Goal: Information Seeking & Learning: Learn about a topic

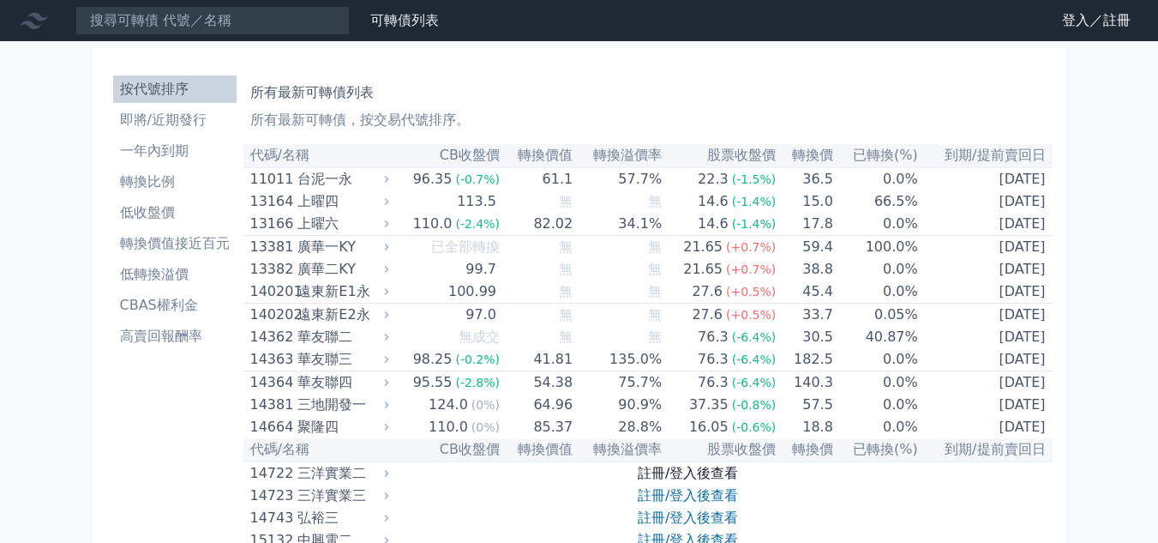
click at [665, 481] on link "註冊/登入後查看" at bounding box center [688, 473] width 100 height 16
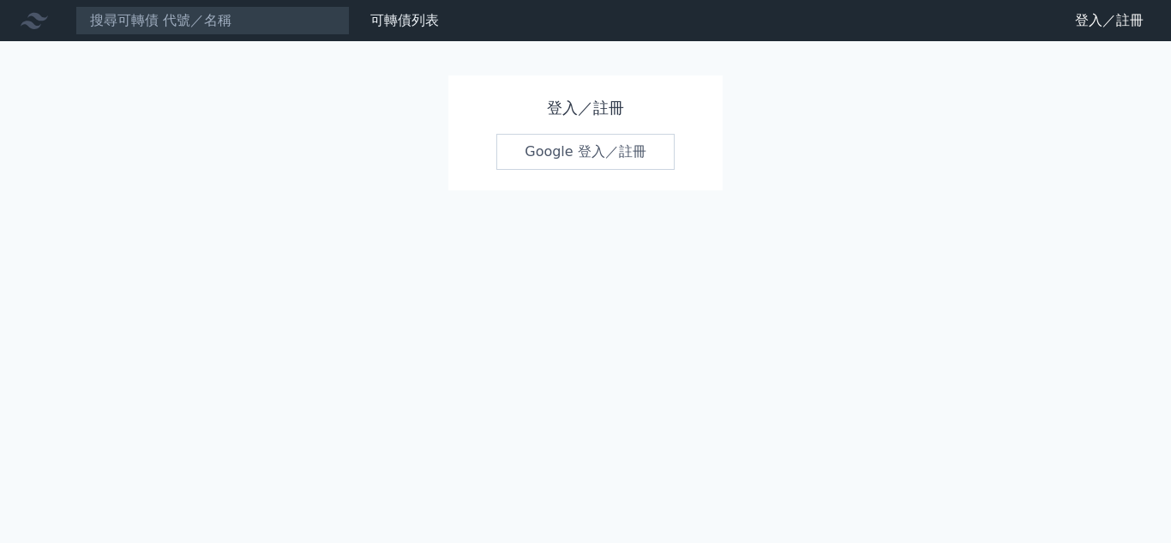
click at [569, 152] on link "Google 登入／註冊" at bounding box center [585, 152] width 178 height 36
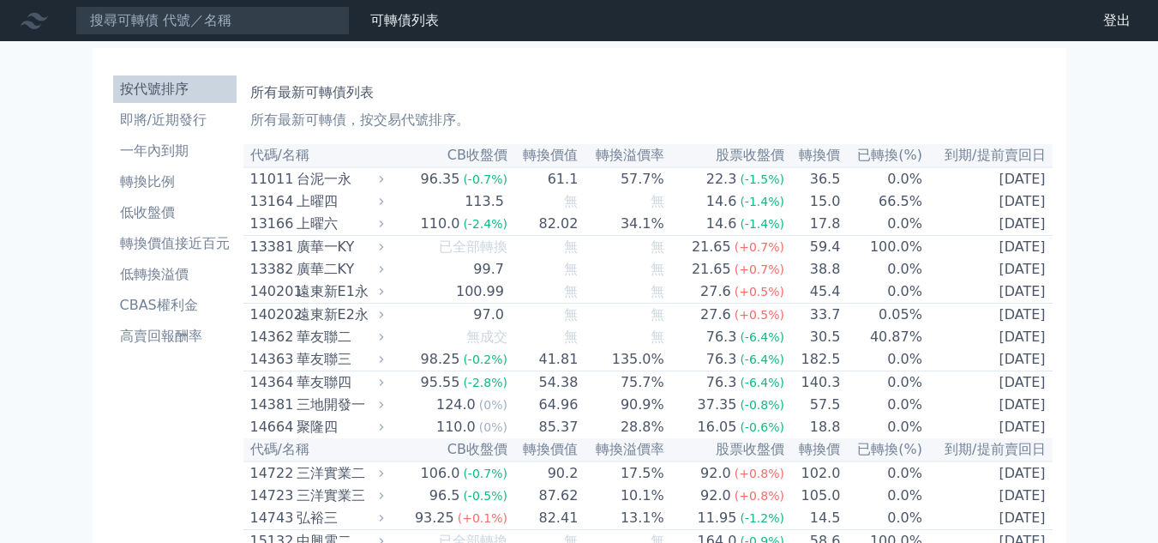
click at [340, 182] on div "台泥一永" at bounding box center [339, 179] width 84 height 21
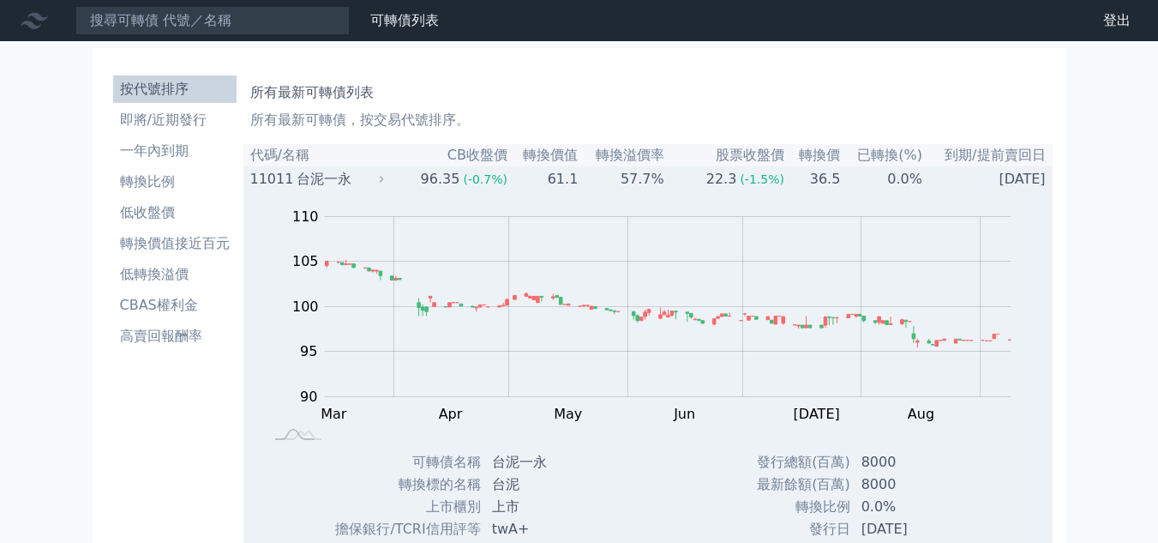
click at [267, 177] on div "11011" at bounding box center [271, 179] width 42 height 21
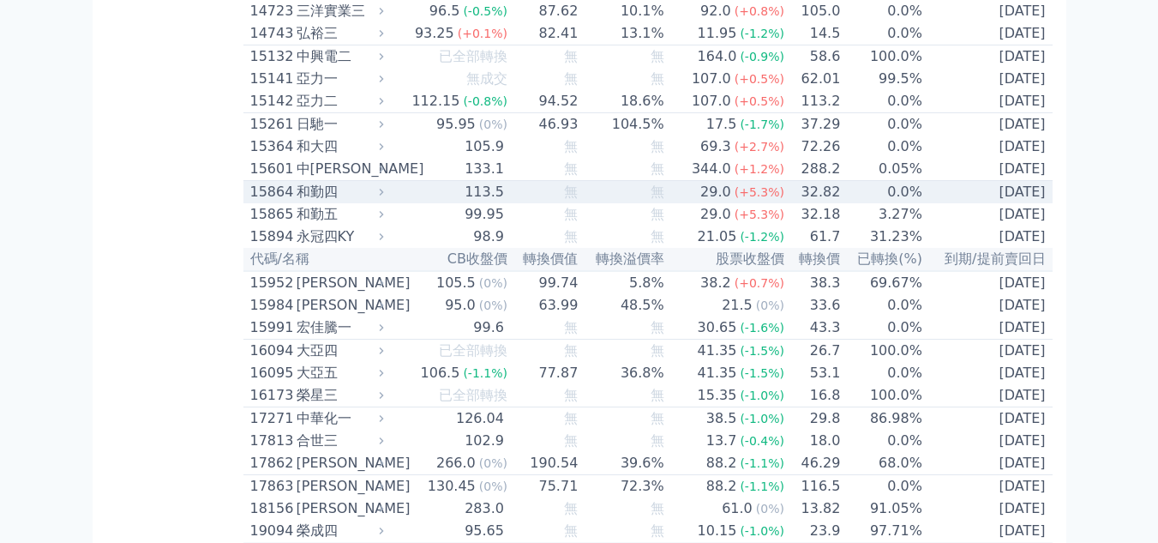
scroll to position [514, 0]
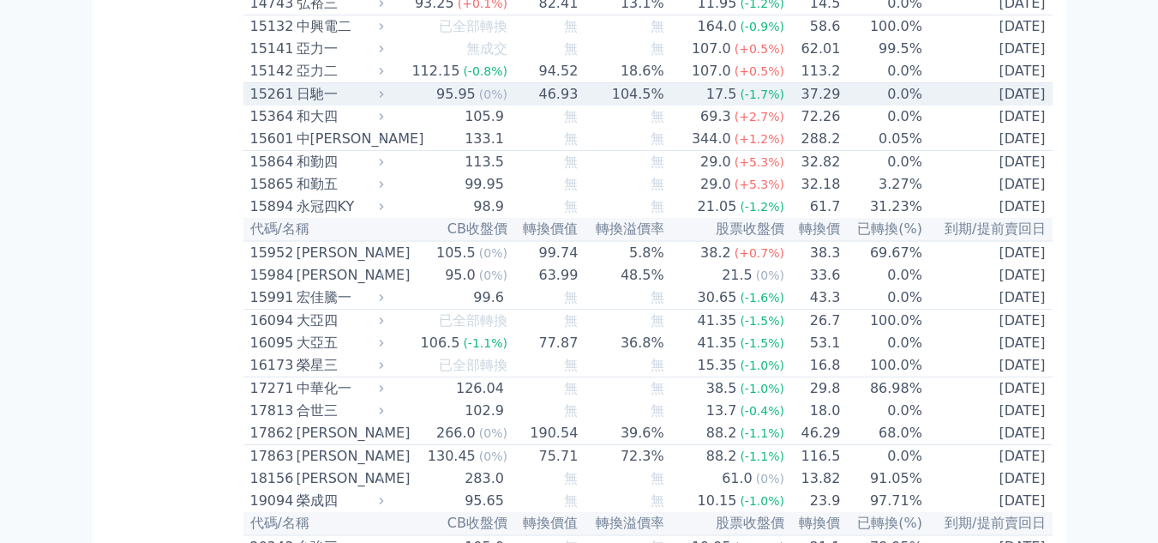
click at [322, 105] on div "日馳一" at bounding box center [339, 94] width 84 height 21
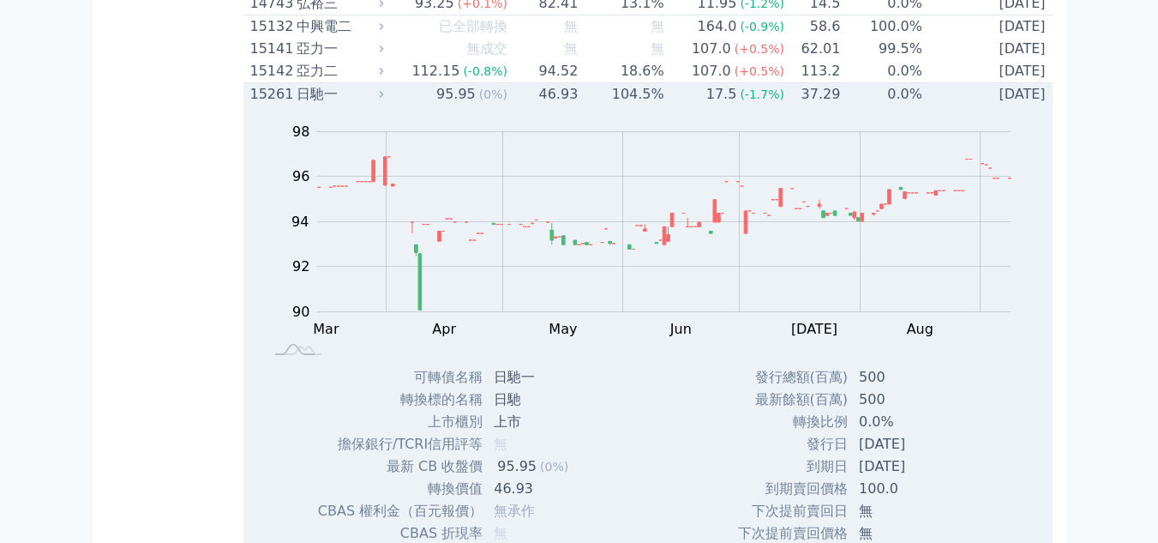
click at [313, 105] on div "日馳一" at bounding box center [339, 94] width 84 height 21
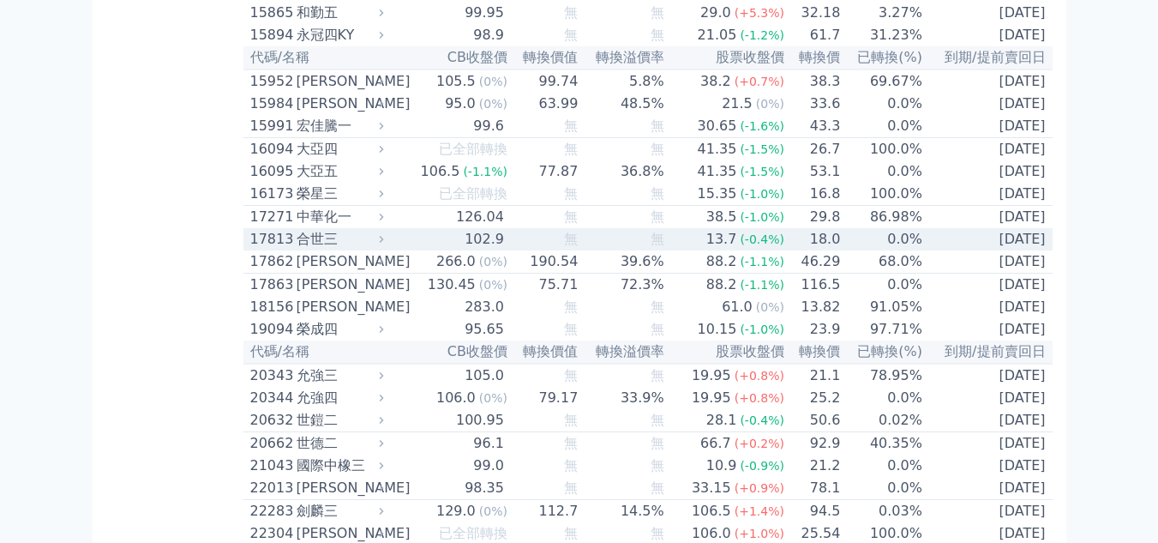
scroll to position [772, 0]
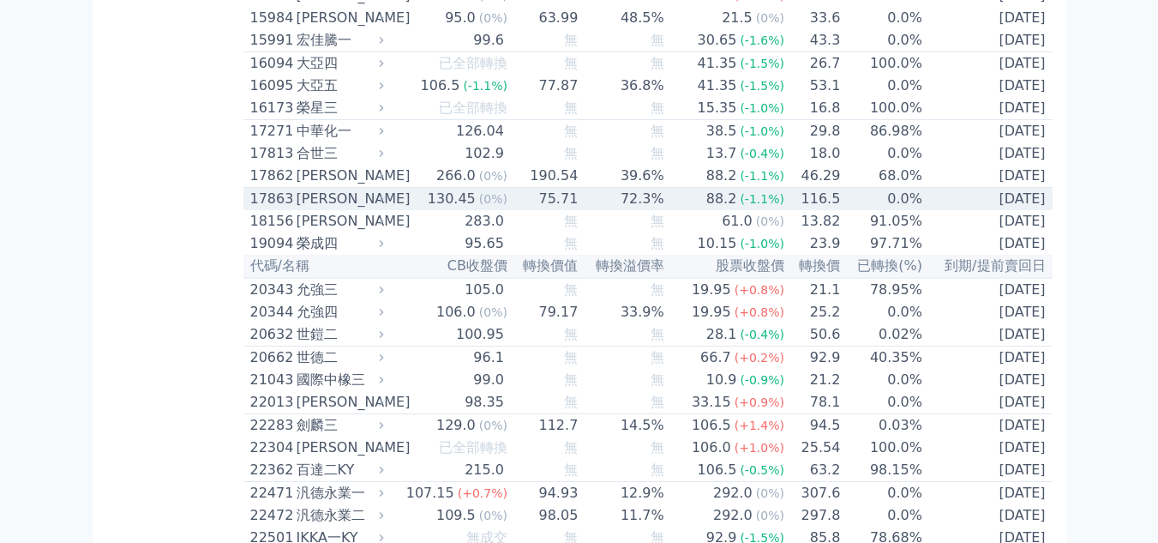
click at [308, 209] on div "[PERSON_NAME]" at bounding box center [339, 199] width 84 height 21
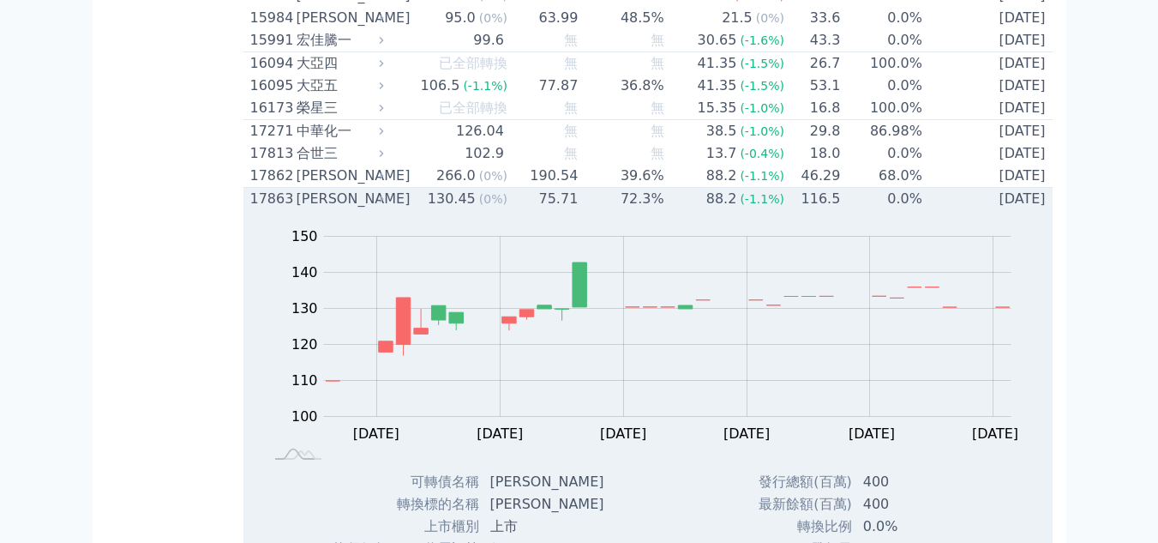
click at [308, 209] on div "[PERSON_NAME]" at bounding box center [339, 199] width 84 height 21
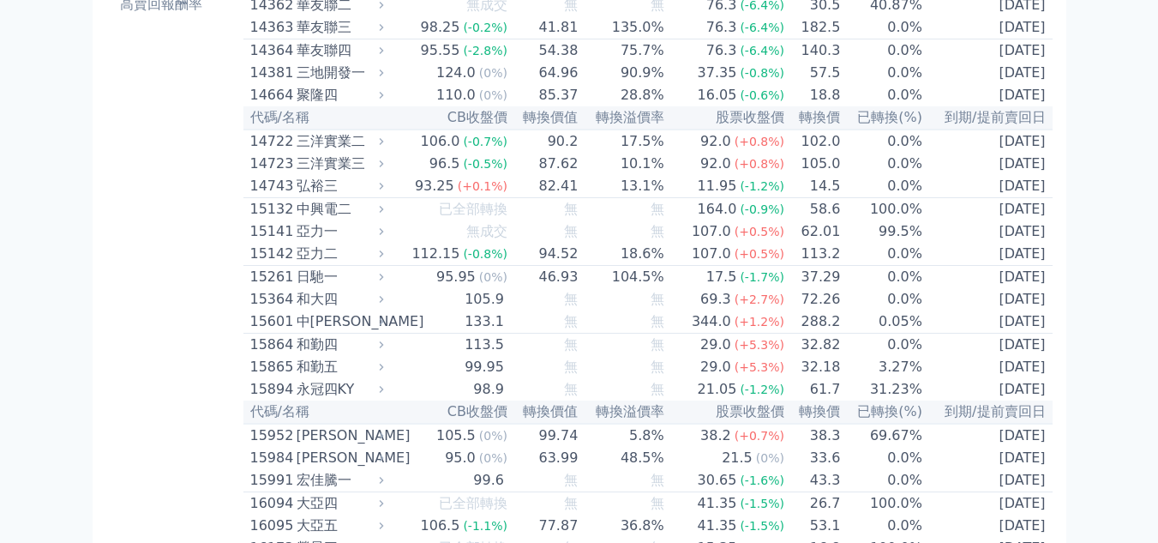
scroll to position [0, 0]
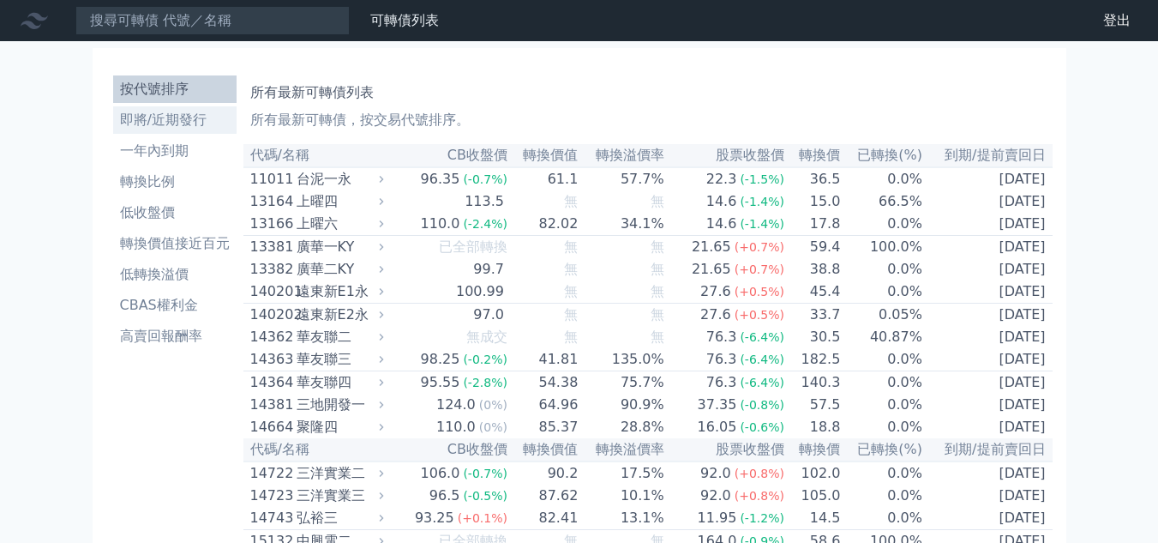
click at [152, 111] on li "即將/近期發行" at bounding box center [174, 120] width 123 height 21
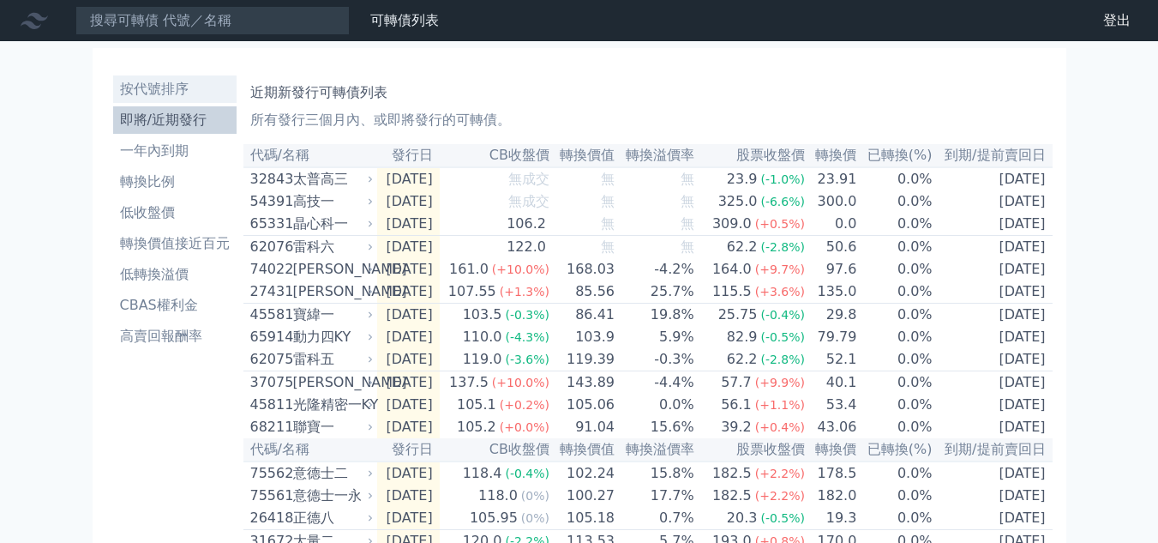
click at [130, 94] on li "按代號排序" at bounding box center [174, 89] width 123 height 21
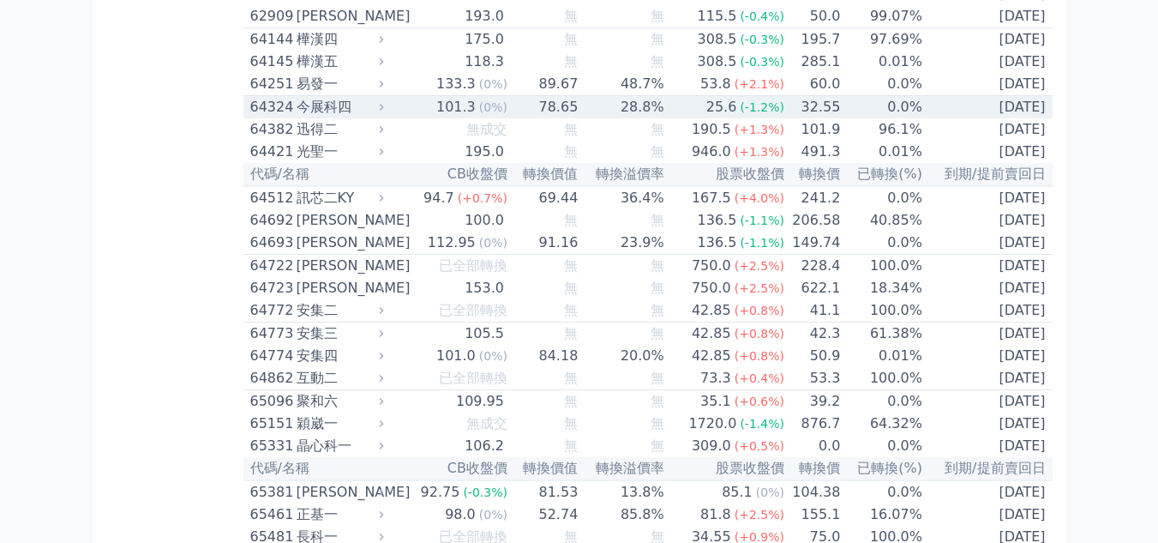
scroll to position [7031, 0]
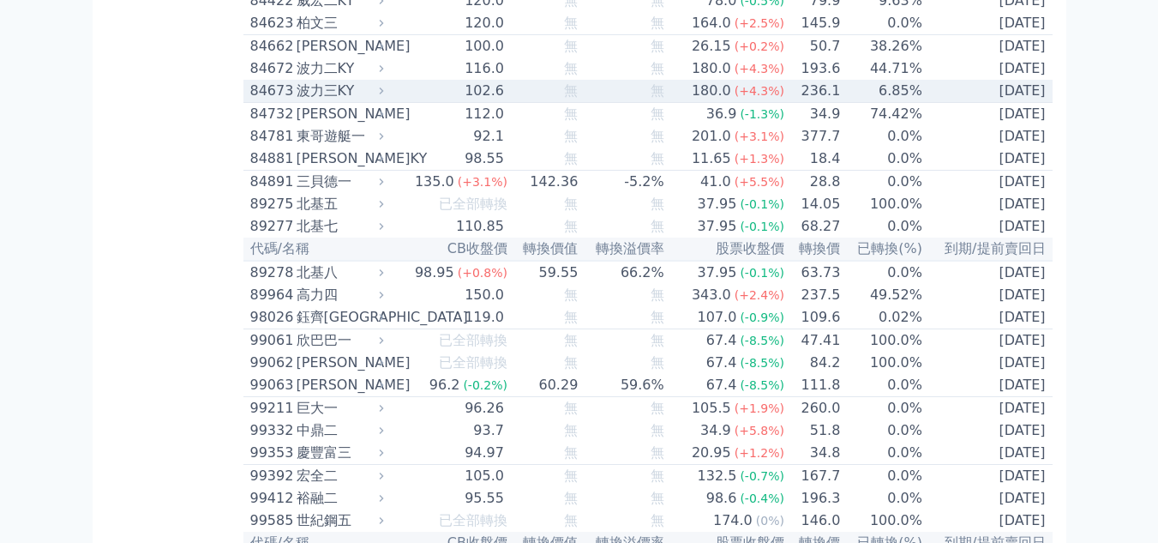
scroll to position [9315, 0]
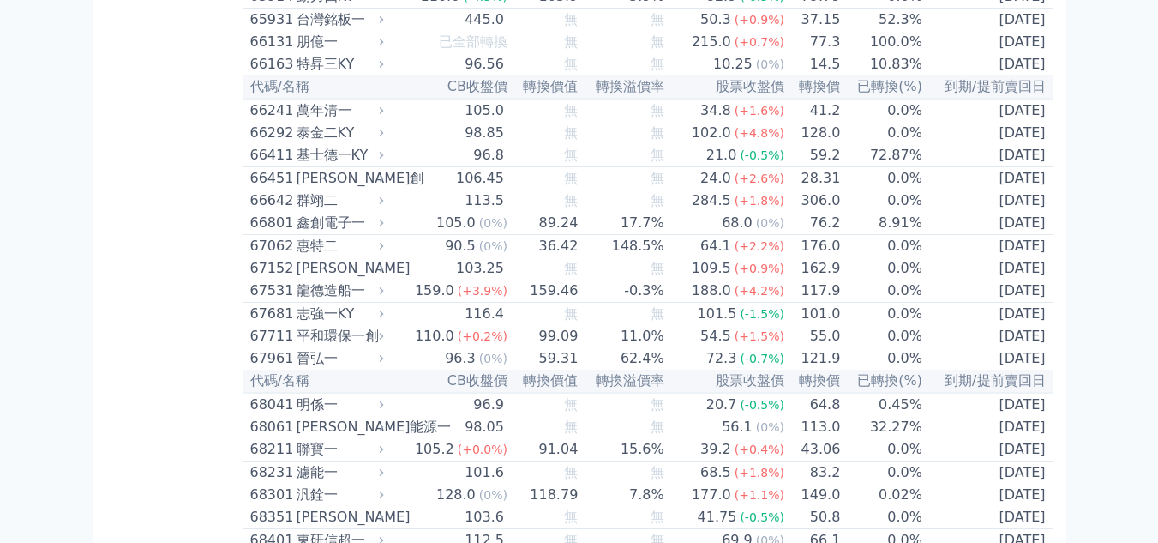
scroll to position [7686, 0]
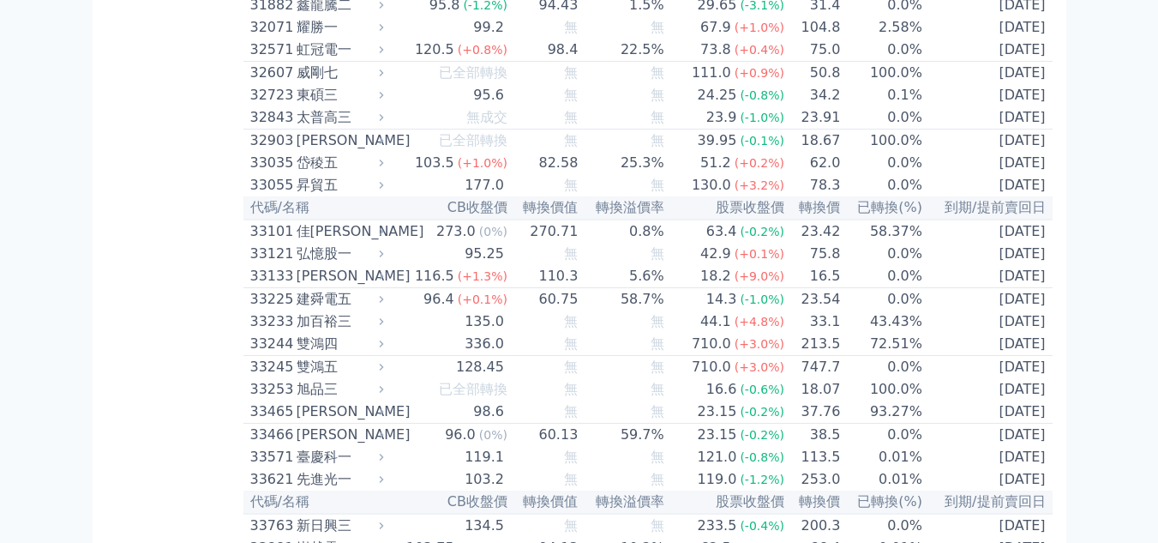
scroll to position [2884, 0]
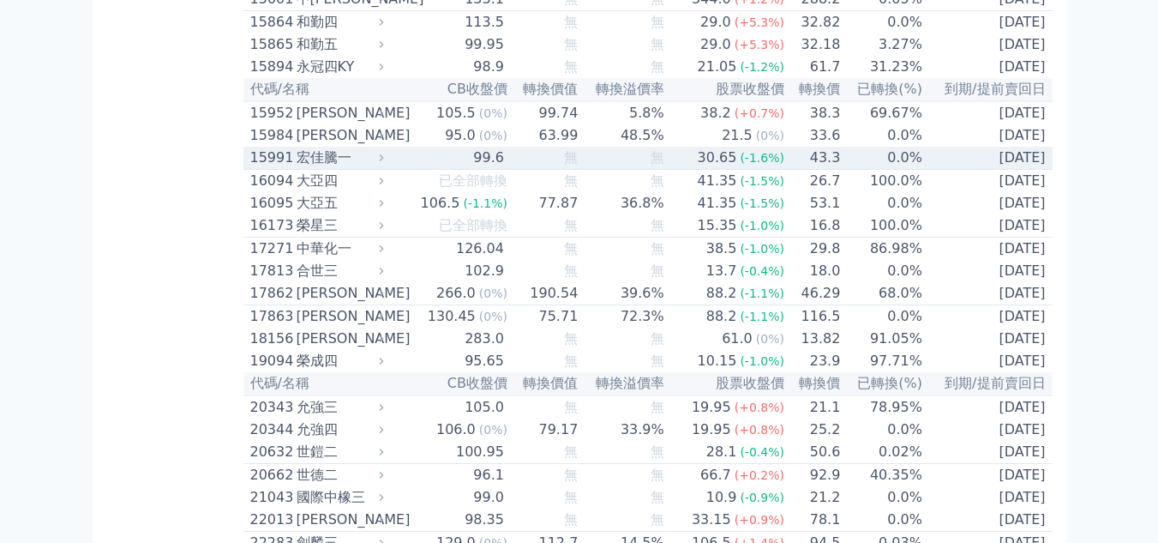
scroll to position [740, 0]
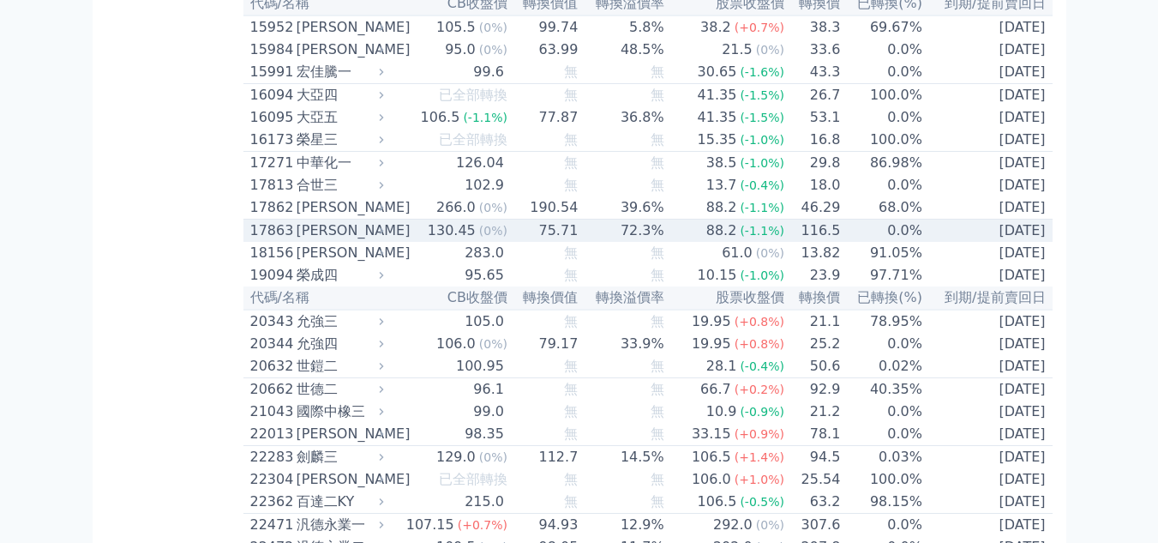
click at [316, 241] on div "[PERSON_NAME]" at bounding box center [339, 230] width 84 height 21
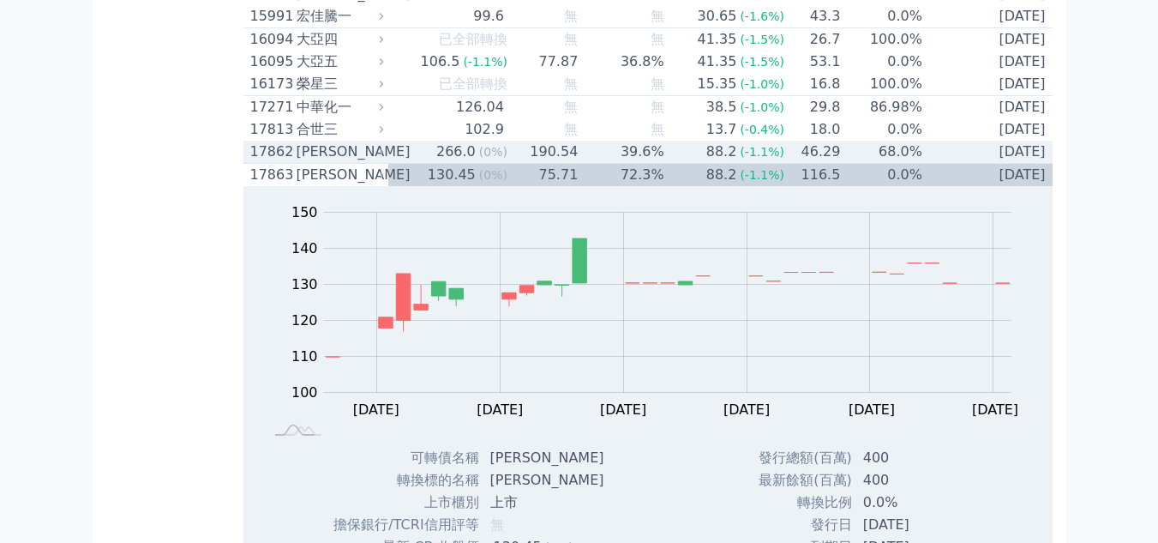
scroll to position [826, 0]
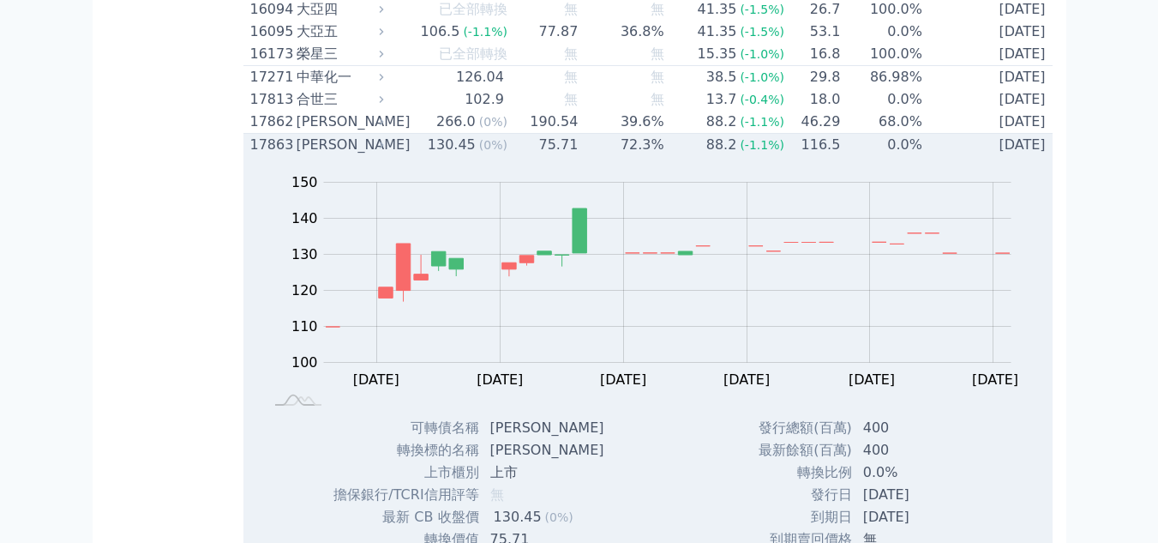
click at [334, 155] on div "[PERSON_NAME]" at bounding box center [339, 145] width 84 height 21
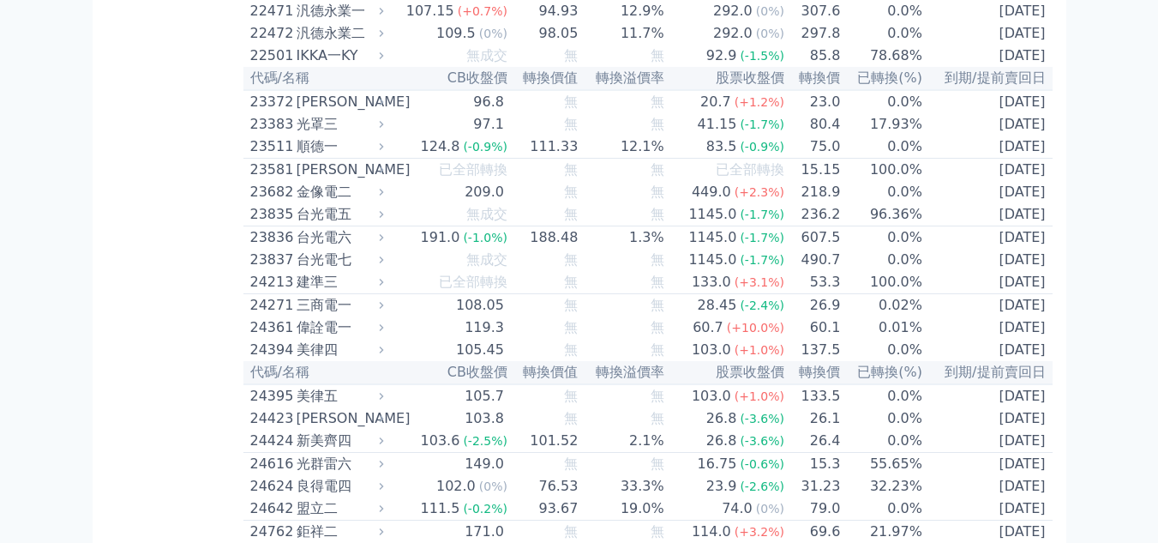
scroll to position [1255, 0]
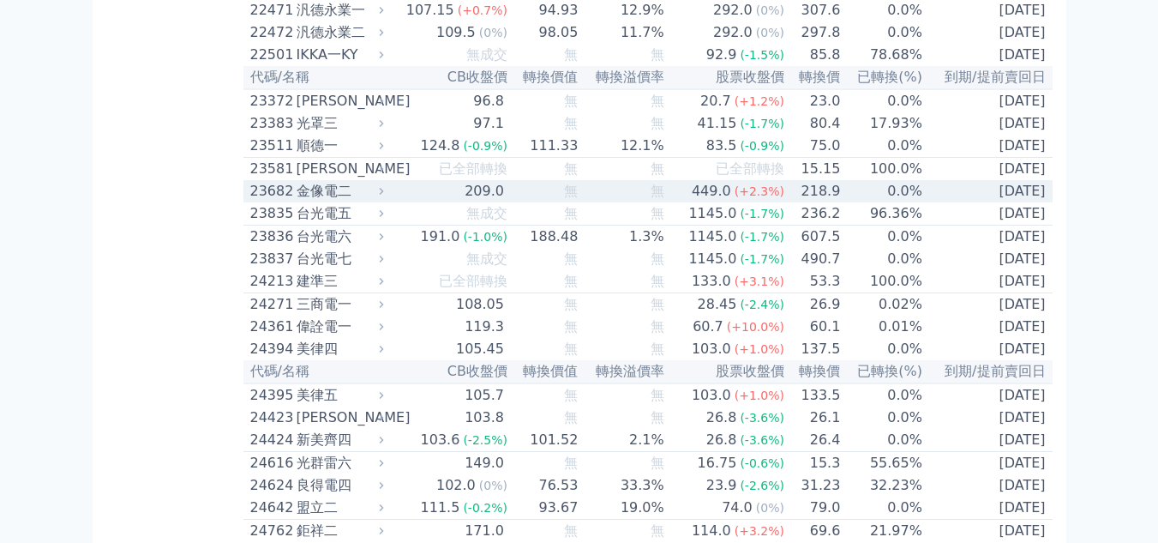
click at [287, 202] on div "23682" at bounding box center [271, 191] width 42 height 21
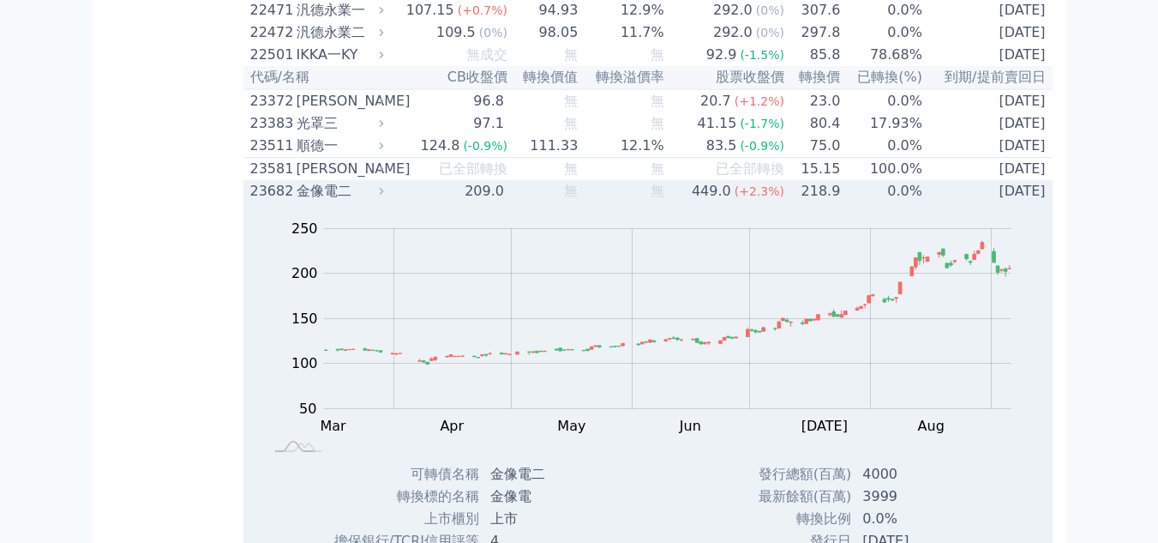
click at [287, 202] on div "23682" at bounding box center [271, 191] width 42 height 21
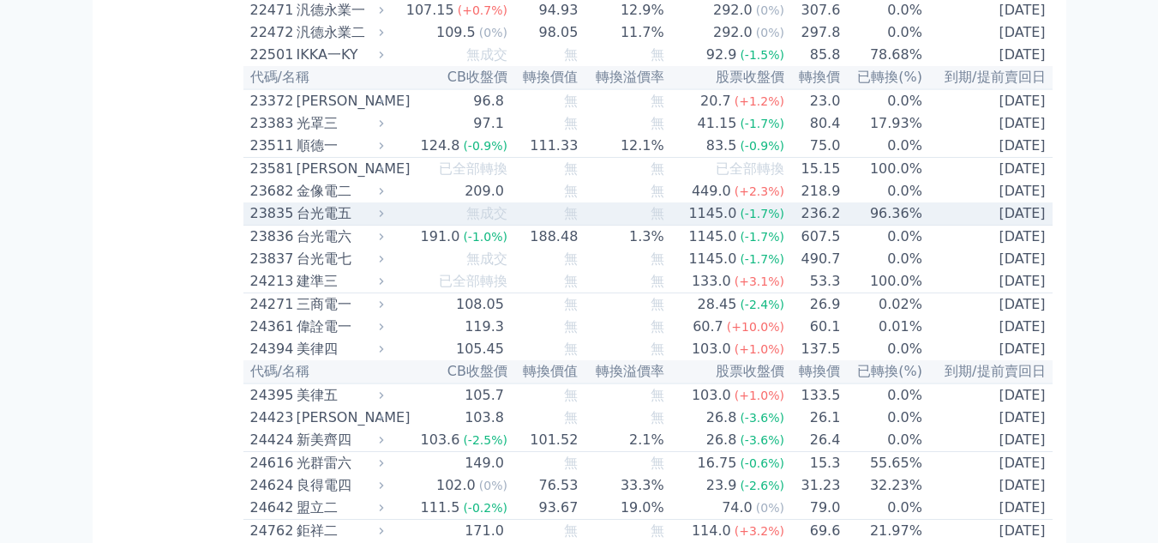
click at [311, 224] on div "台光電五" at bounding box center [339, 213] width 84 height 21
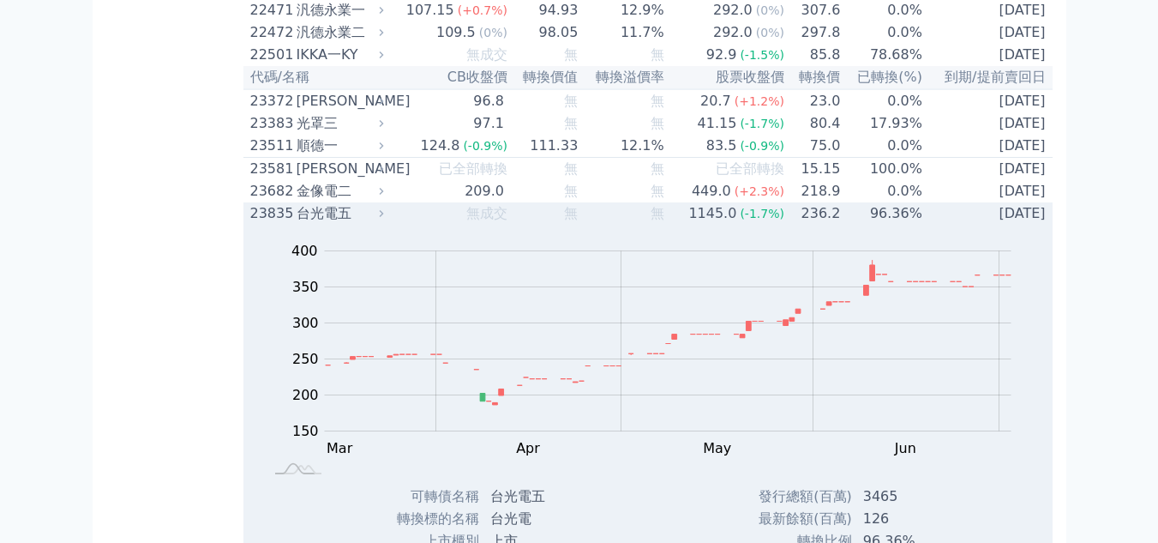
click at [311, 224] on div "台光電五" at bounding box center [339, 213] width 84 height 21
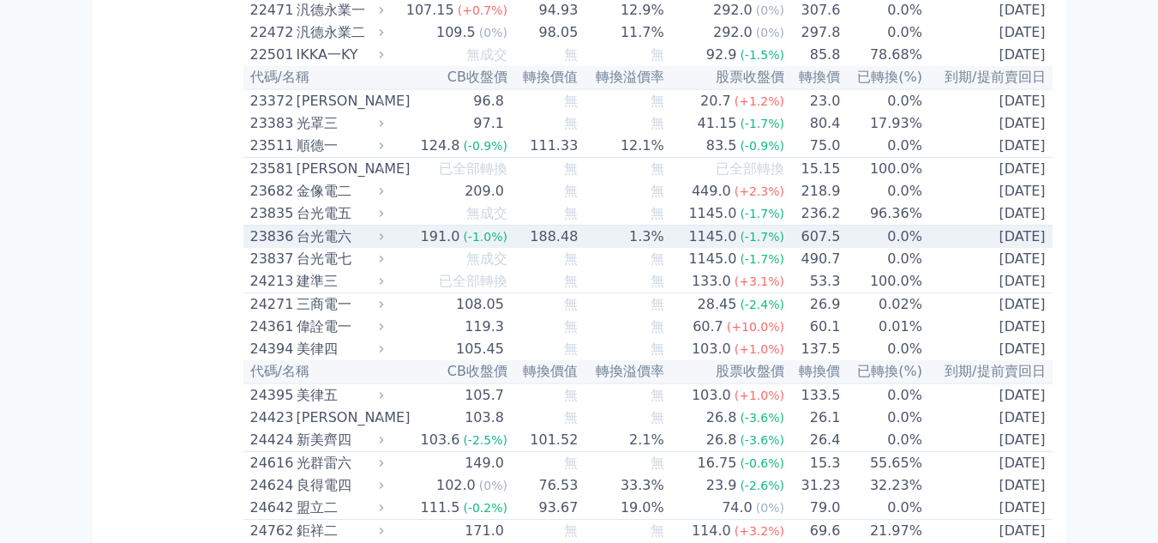
click at [313, 247] on div "台光電六" at bounding box center [339, 236] width 84 height 21
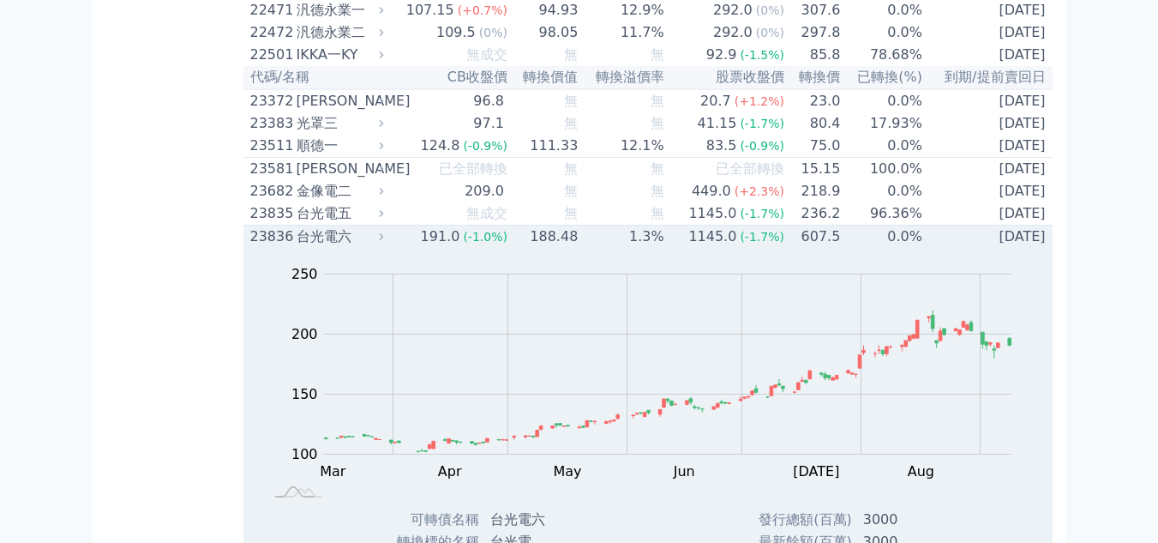
click at [313, 247] on div "台光電六" at bounding box center [339, 236] width 84 height 21
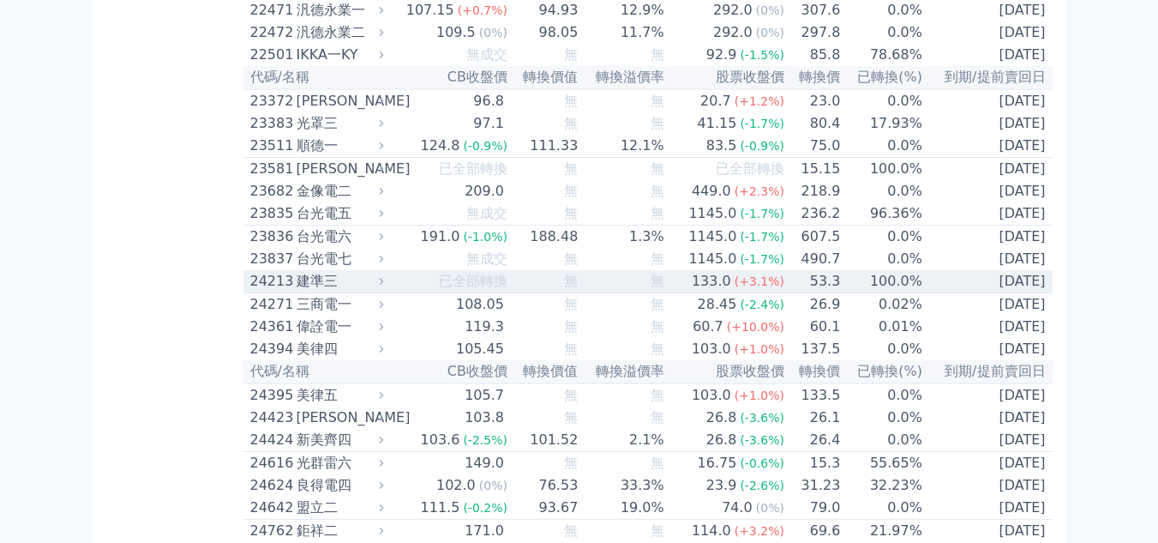
click at [297, 292] on div "24213 建準三" at bounding box center [313, 281] width 126 height 21
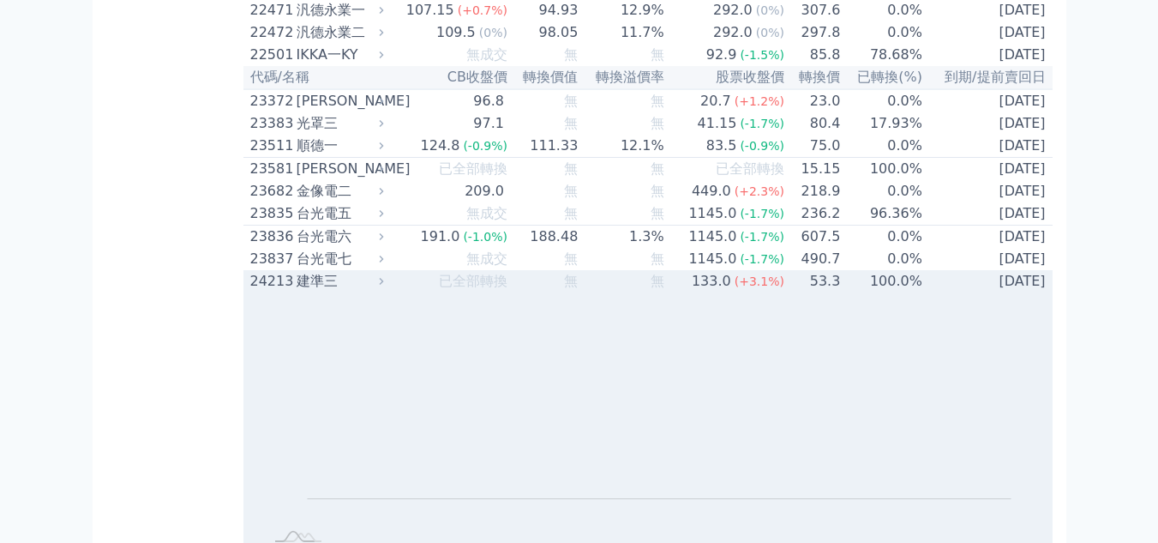
click at [297, 292] on div "24213 建準三" at bounding box center [313, 281] width 126 height 21
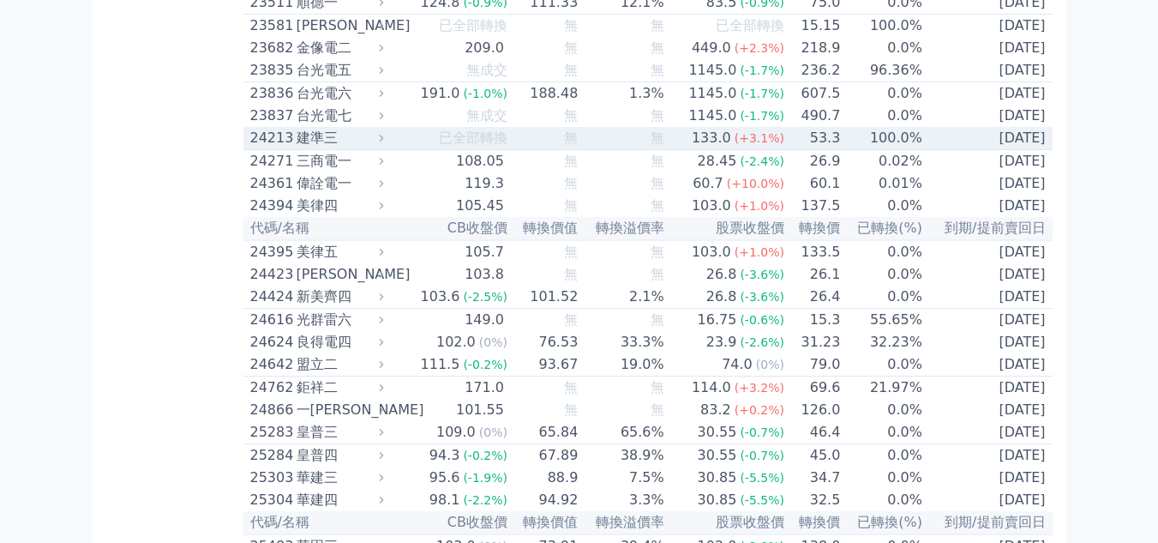
scroll to position [1426, 0]
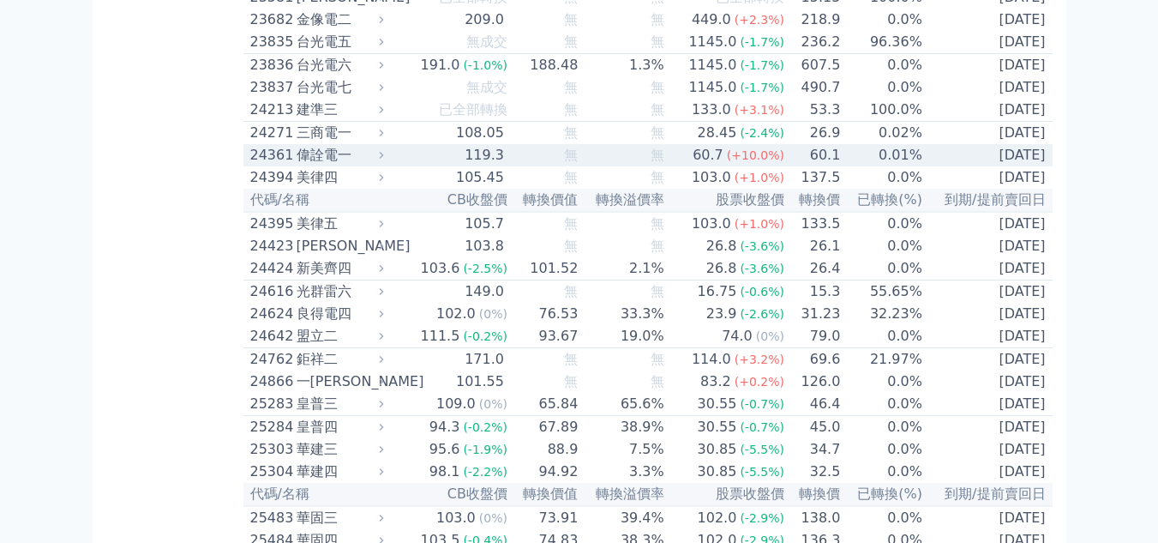
click at [326, 165] on div "偉詮電一" at bounding box center [339, 155] width 84 height 21
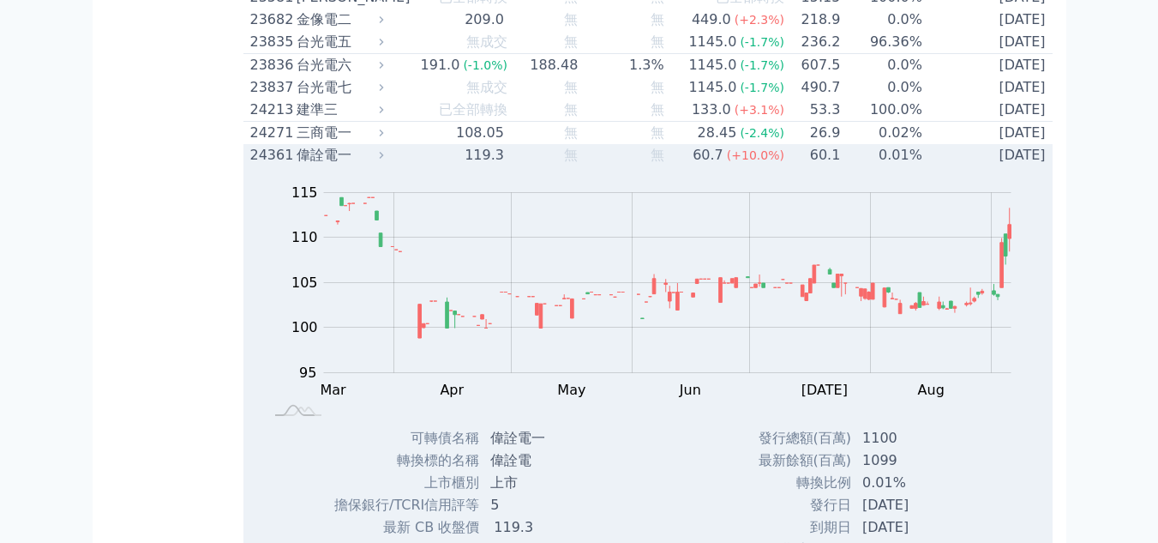
click at [326, 165] on div "偉詮電一" at bounding box center [339, 155] width 84 height 21
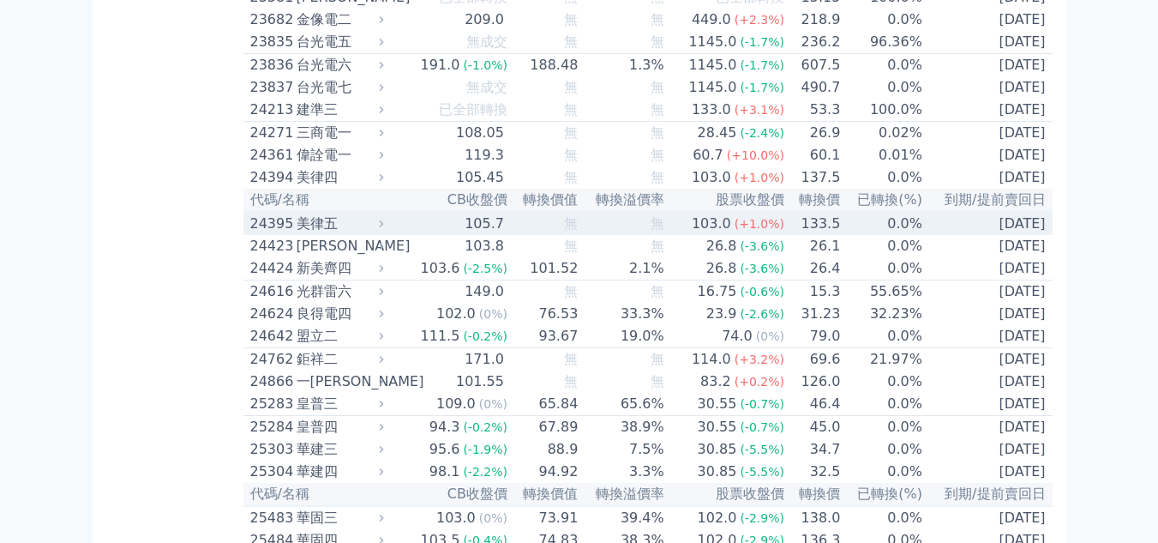
scroll to position [1512, 0]
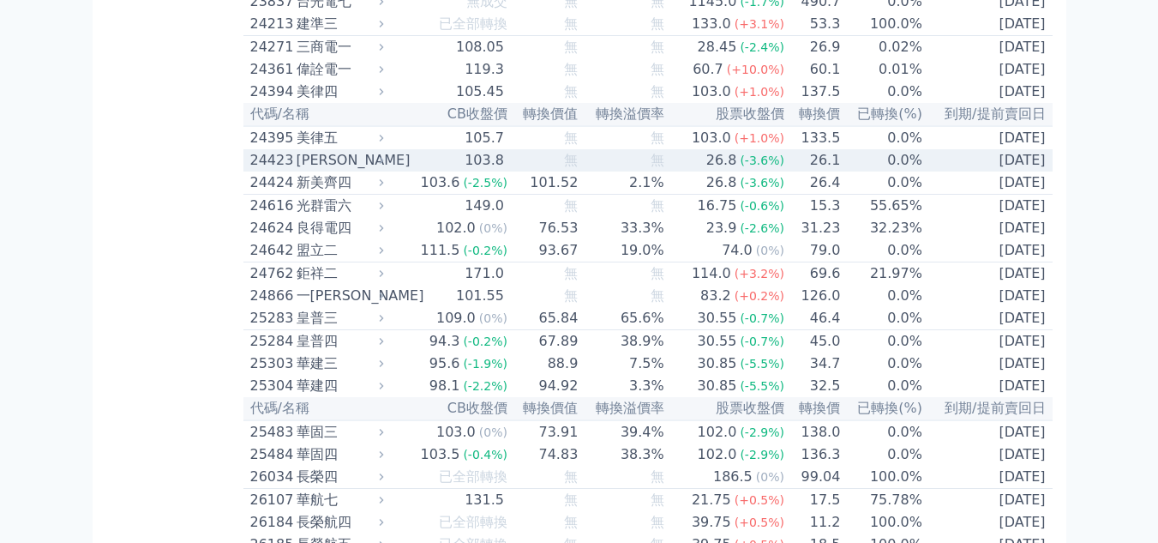
click at [328, 171] on div "[PERSON_NAME]" at bounding box center [339, 160] width 84 height 21
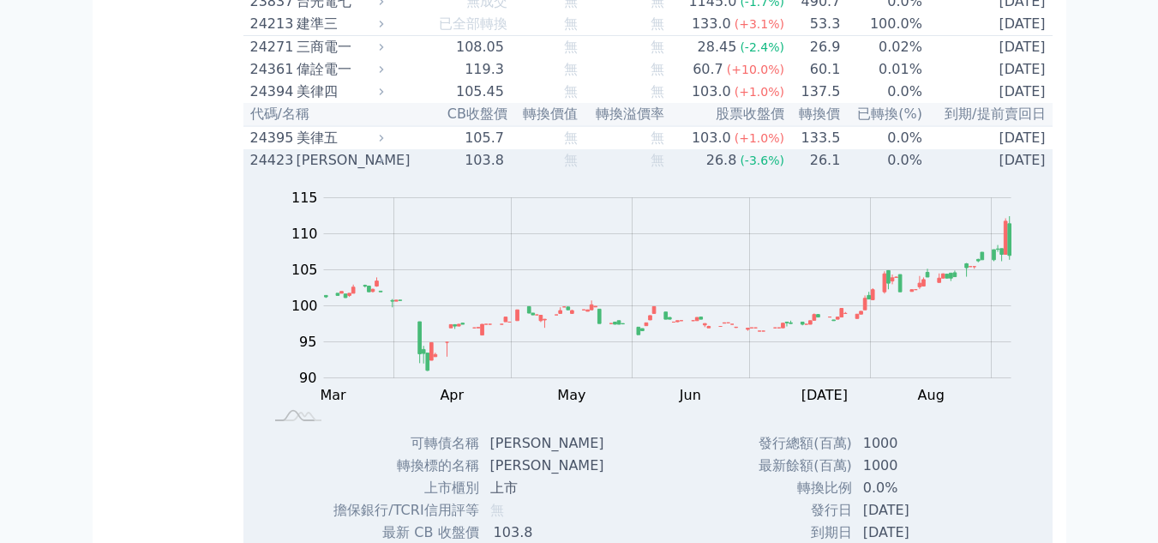
click at [328, 171] on div "[PERSON_NAME]" at bounding box center [339, 160] width 84 height 21
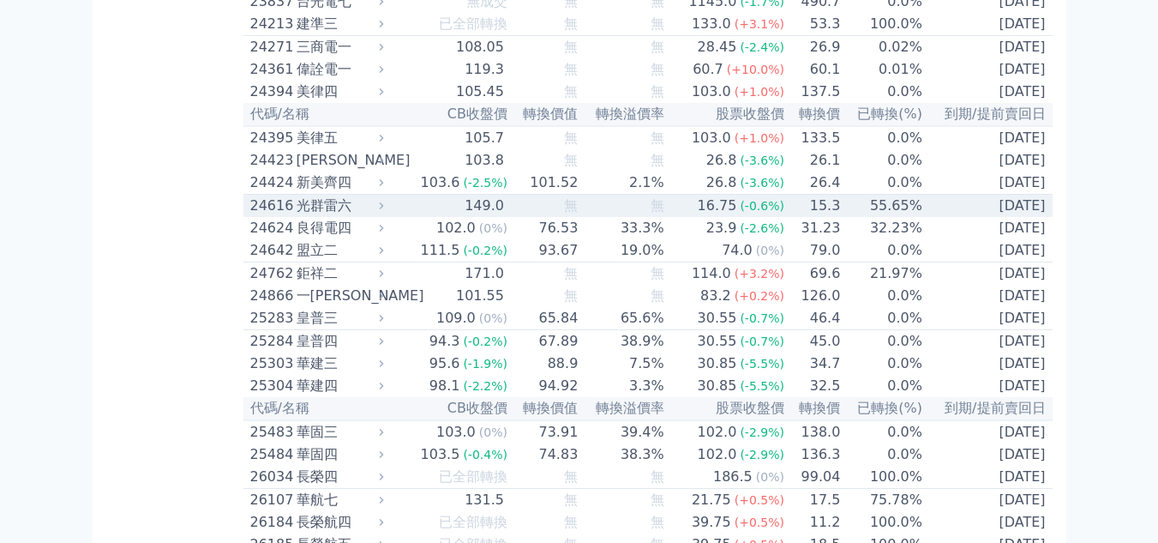
click at [318, 216] on div "光群雷六" at bounding box center [339, 206] width 84 height 21
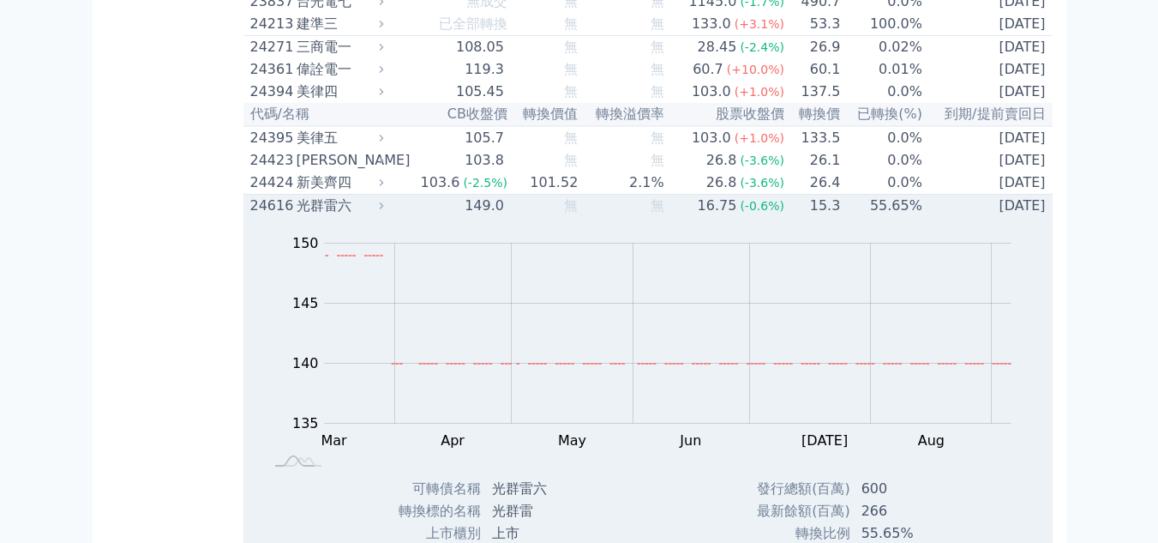
click at [318, 216] on div "光群雷六" at bounding box center [339, 206] width 84 height 21
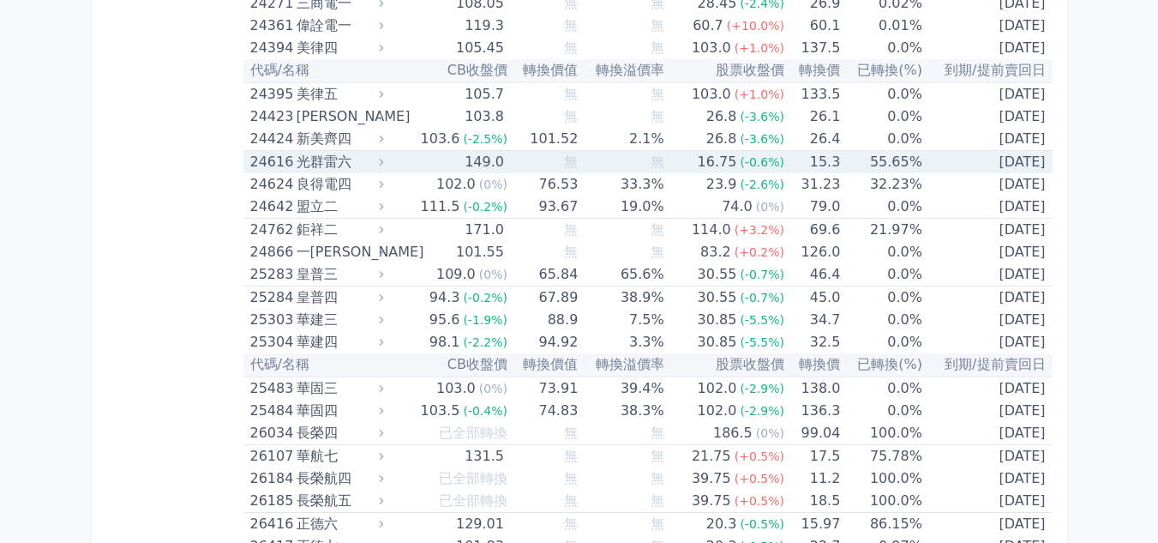
scroll to position [1598, 0]
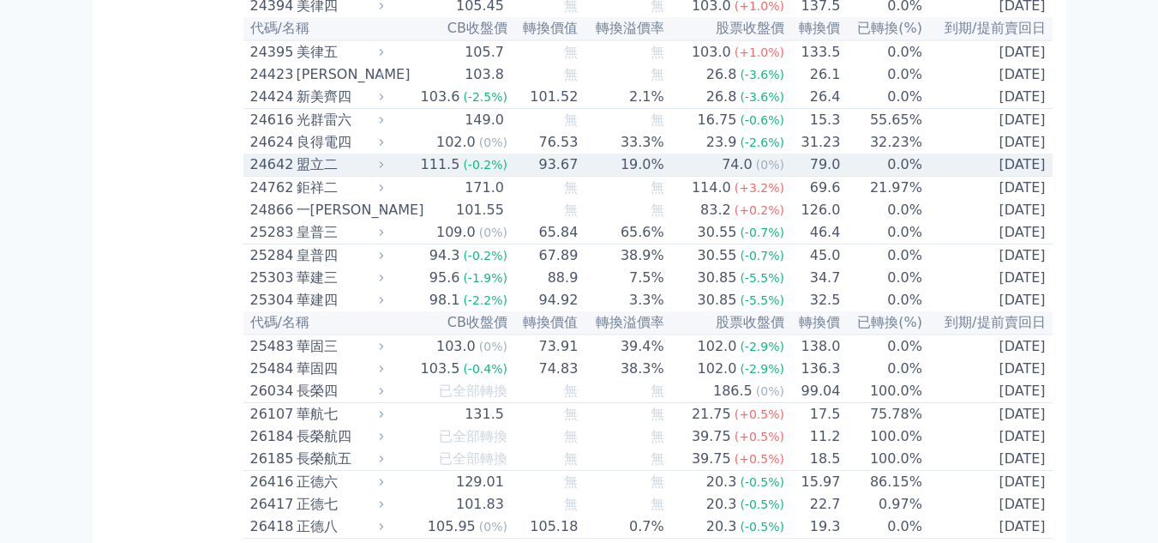
click at [316, 175] on div "盟立二" at bounding box center [339, 164] width 84 height 21
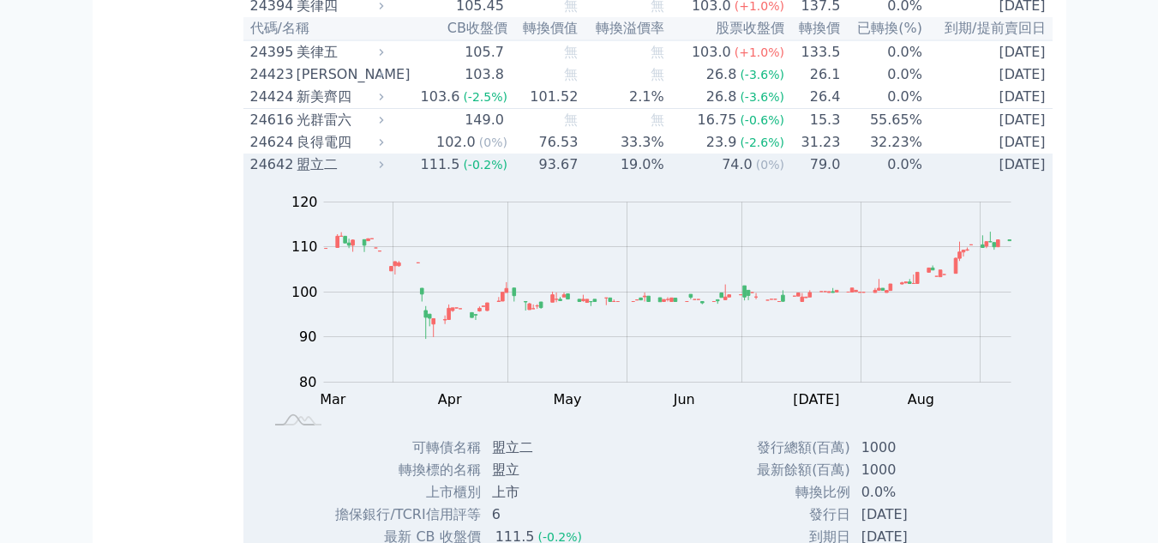
click at [316, 175] on div "盟立二" at bounding box center [339, 164] width 84 height 21
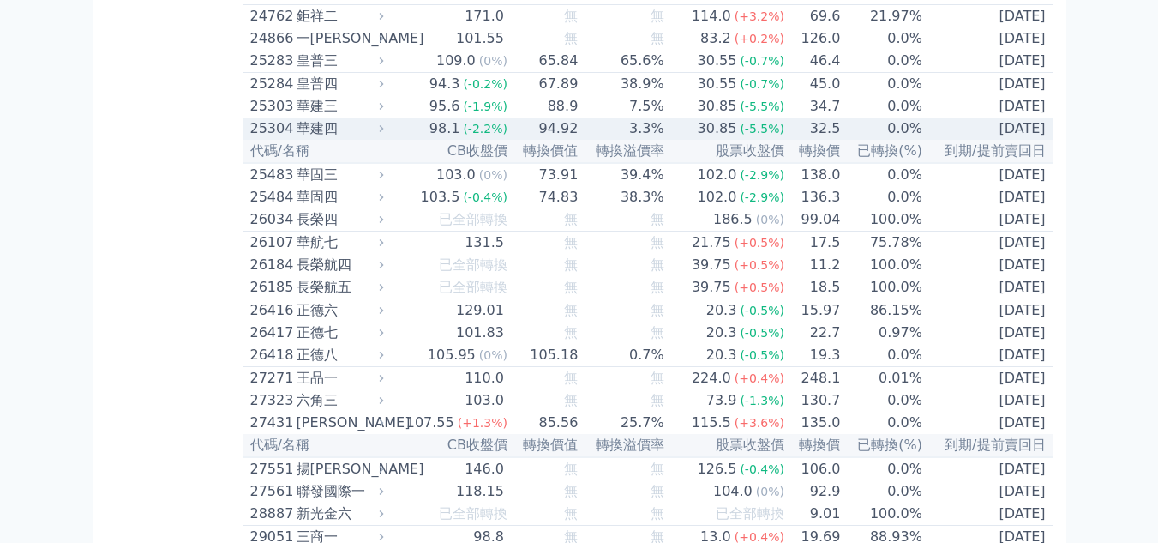
scroll to position [1855, 0]
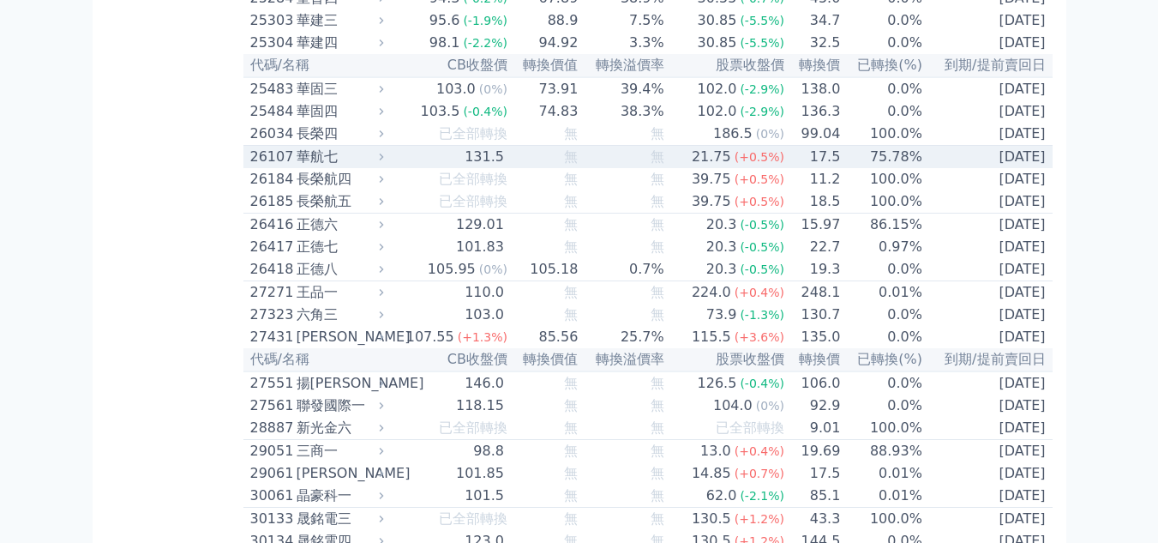
click at [306, 167] on div "華航七" at bounding box center [339, 157] width 84 height 21
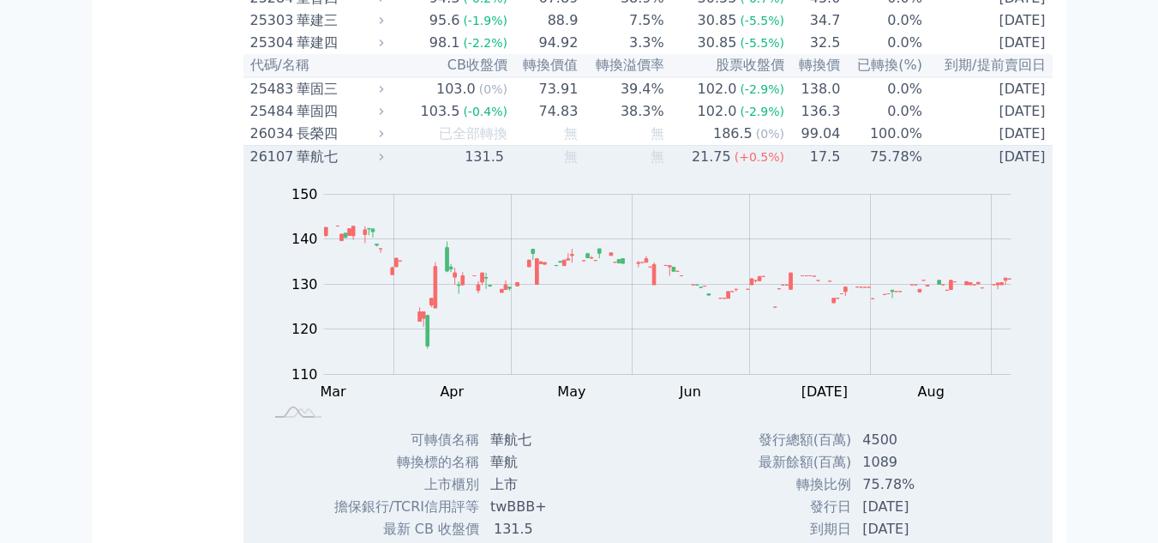
click at [306, 167] on div "華航七" at bounding box center [339, 157] width 84 height 21
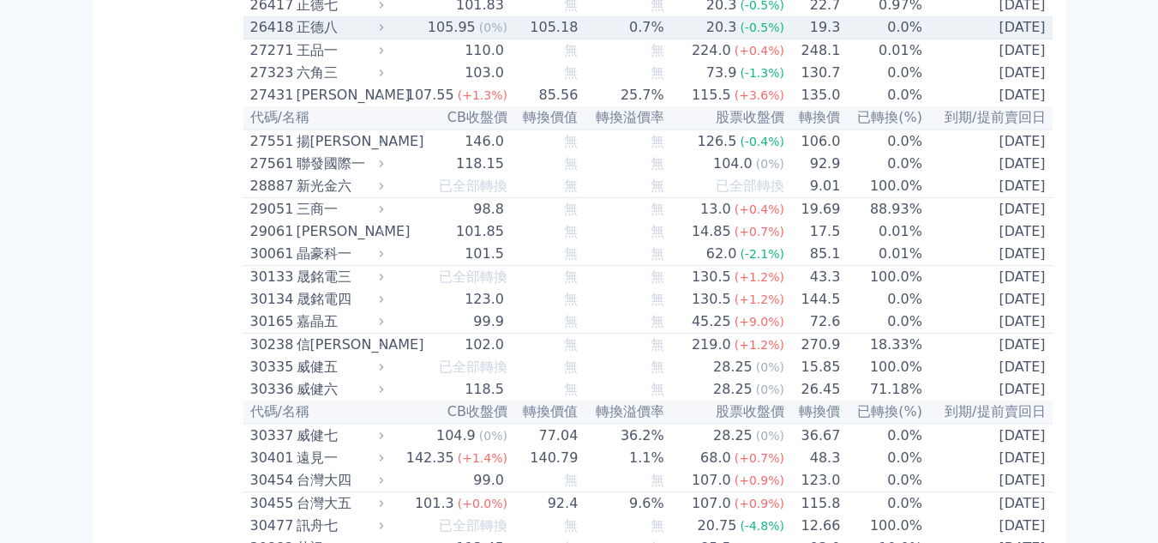
scroll to position [2112, 0]
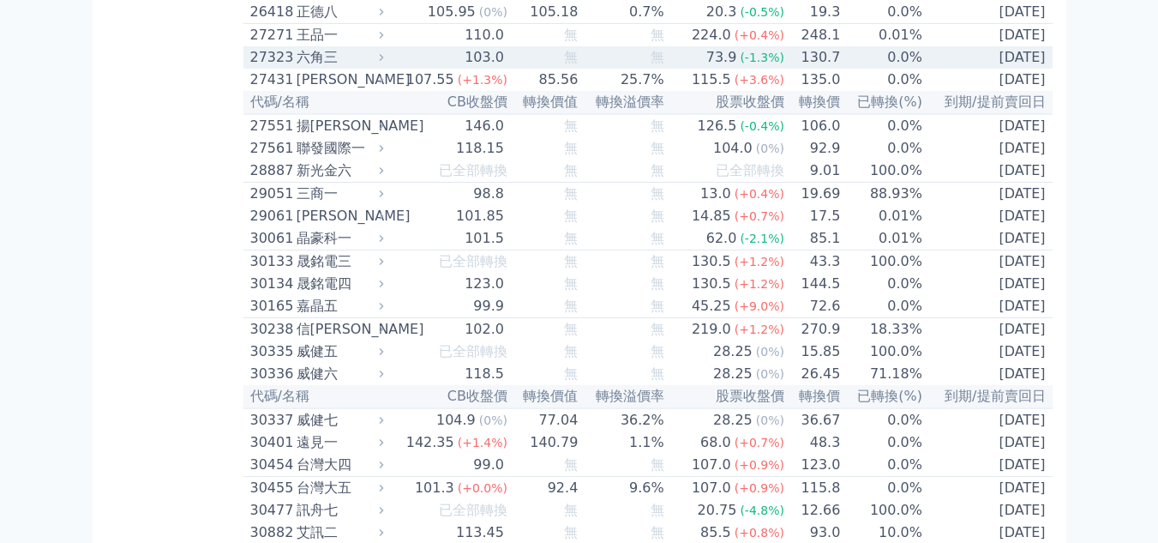
click at [311, 68] on div "六角三" at bounding box center [339, 57] width 84 height 21
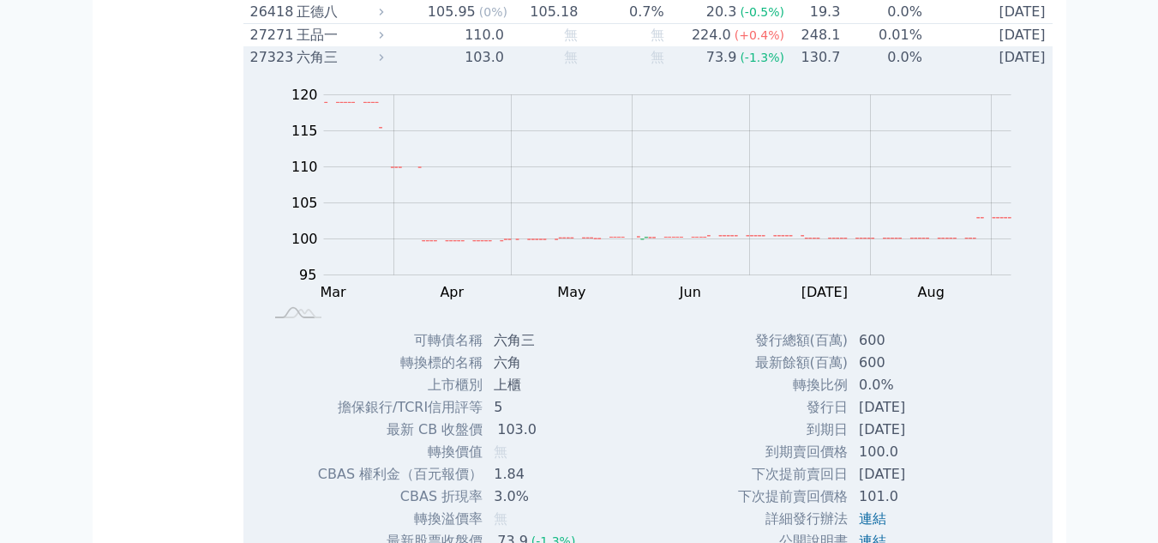
click at [311, 68] on div "六角三" at bounding box center [339, 57] width 84 height 21
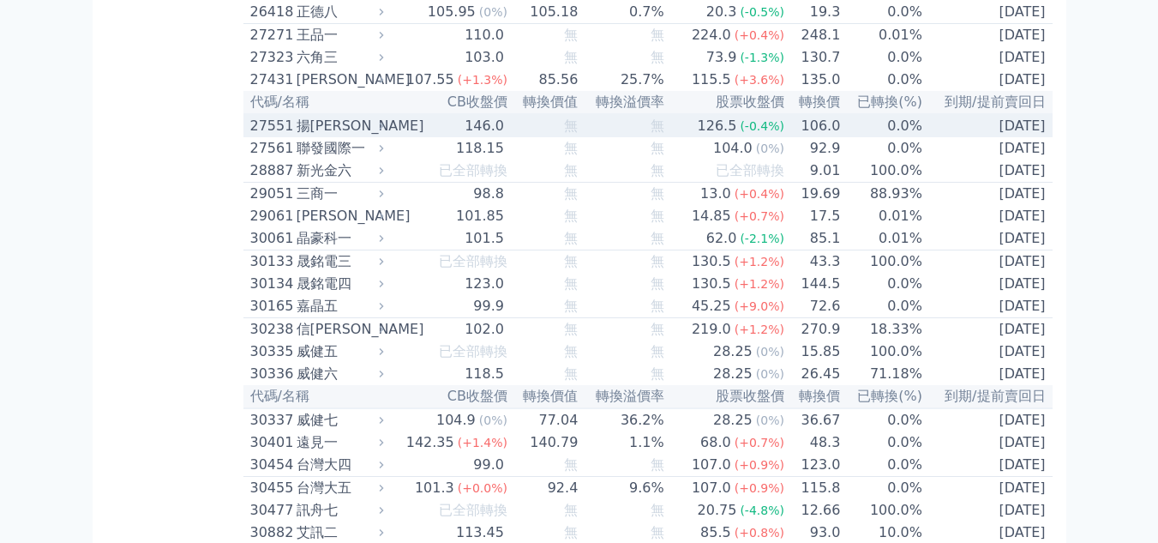
click at [298, 136] on div "揚[PERSON_NAME]" at bounding box center [339, 126] width 84 height 21
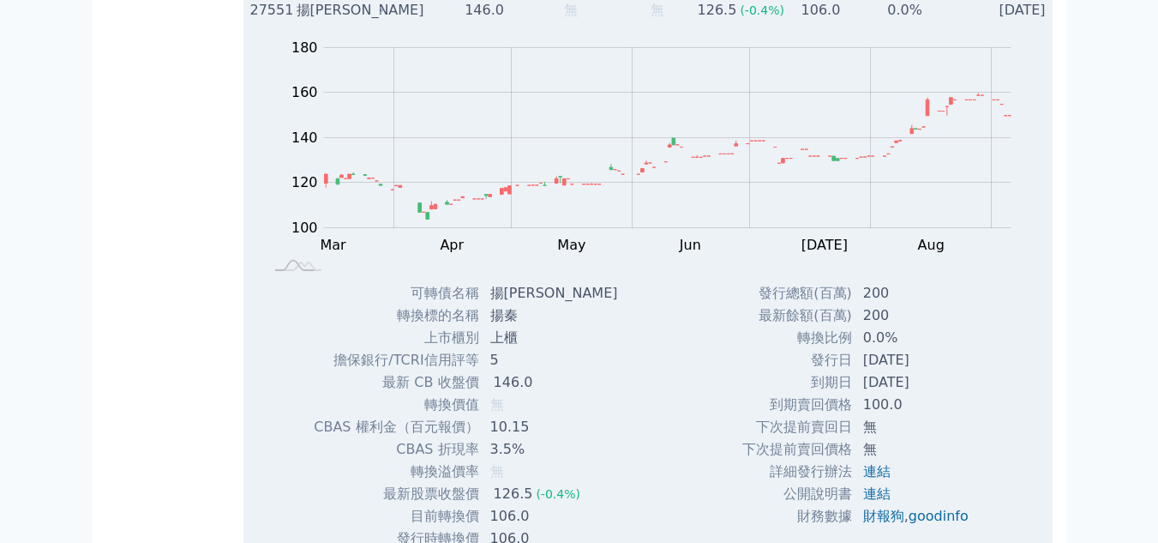
scroll to position [2198, 0]
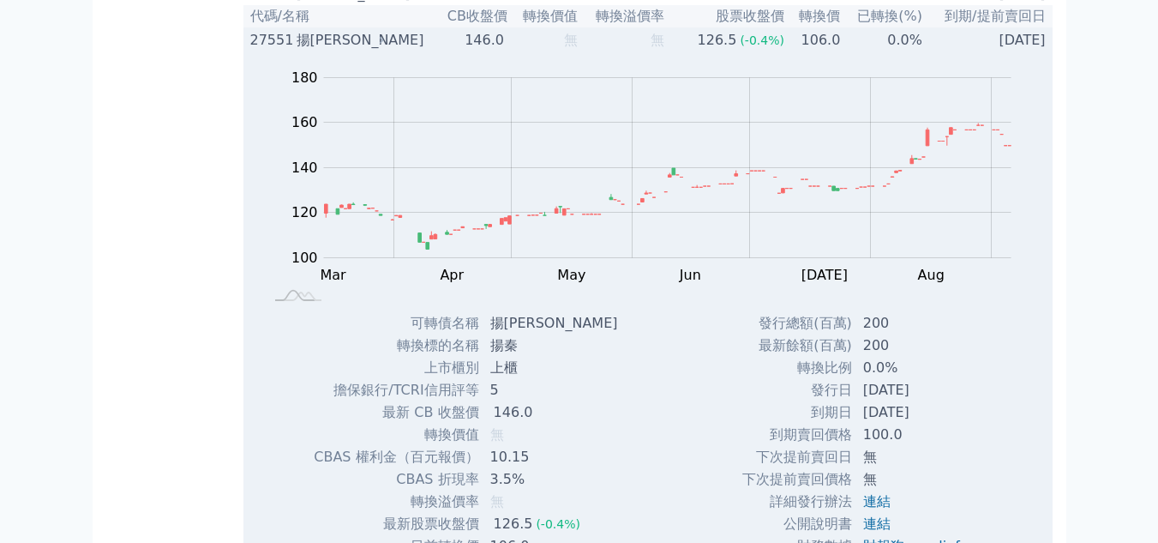
click at [299, 51] on div "揚[PERSON_NAME]" at bounding box center [339, 40] width 84 height 21
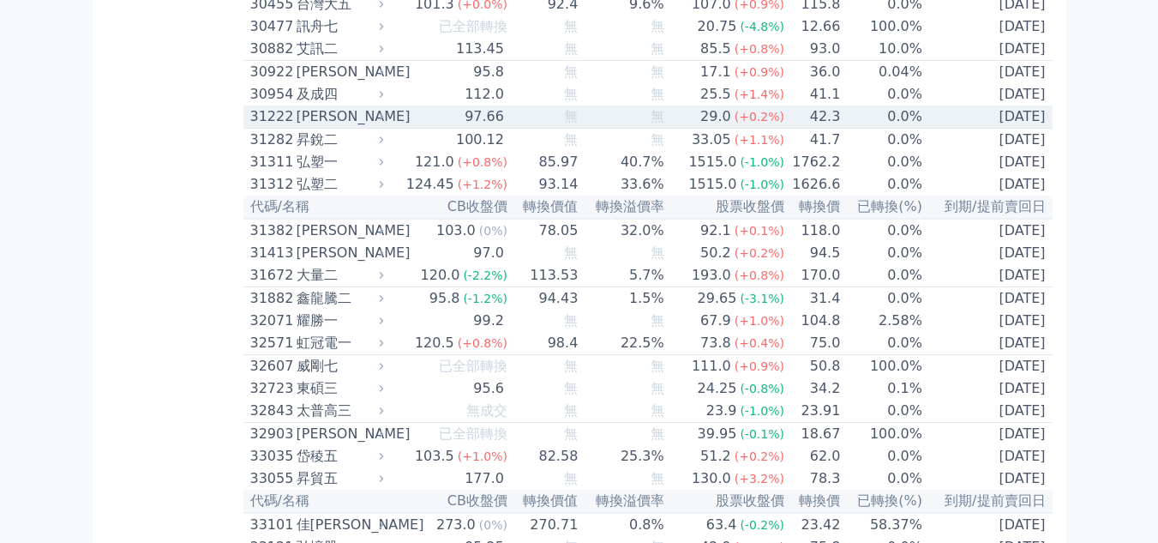
scroll to position [2627, 0]
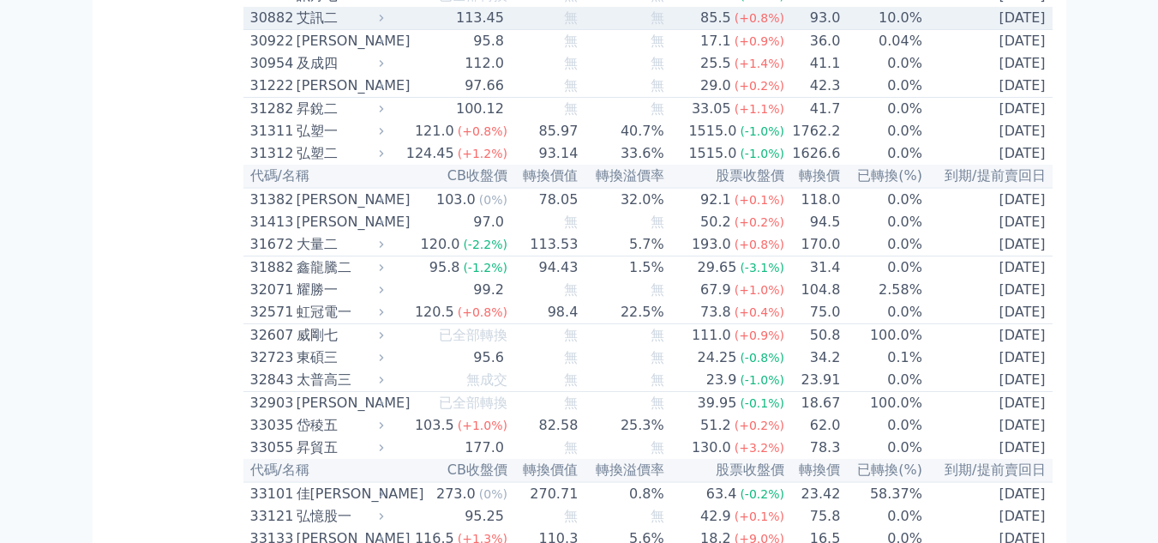
click at [280, 28] on div "30882" at bounding box center [271, 18] width 42 height 21
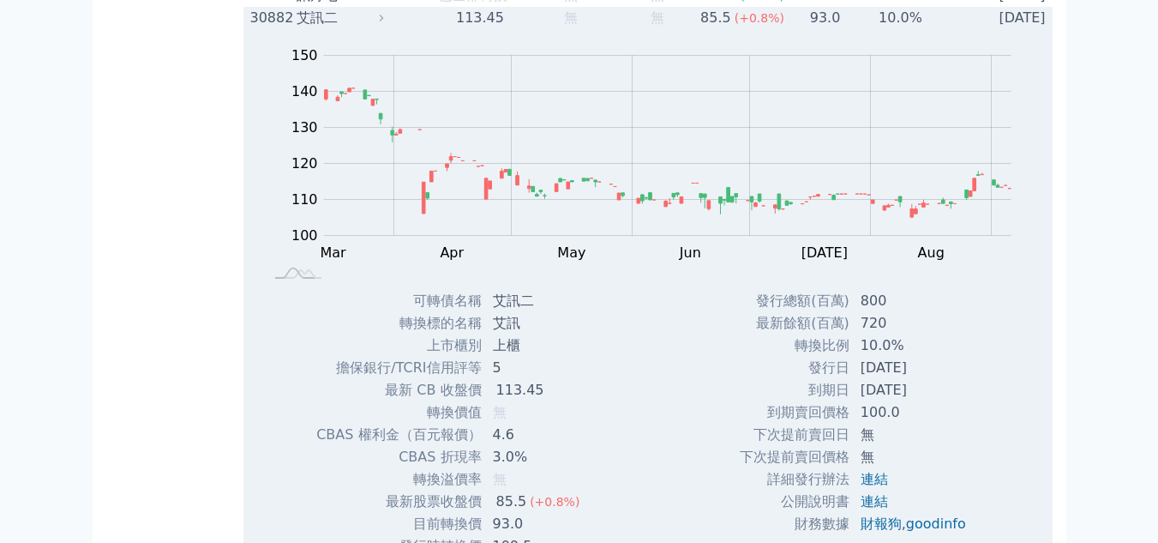
click at [280, 28] on div "30882" at bounding box center [271, 18] width 42 height 21
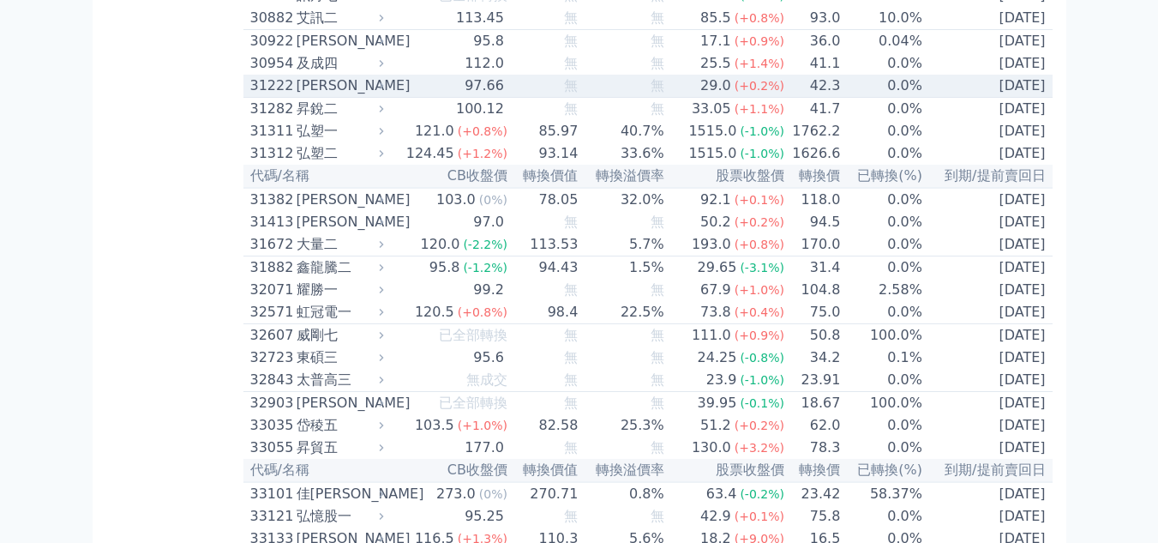
scroll to position [2712, 0]
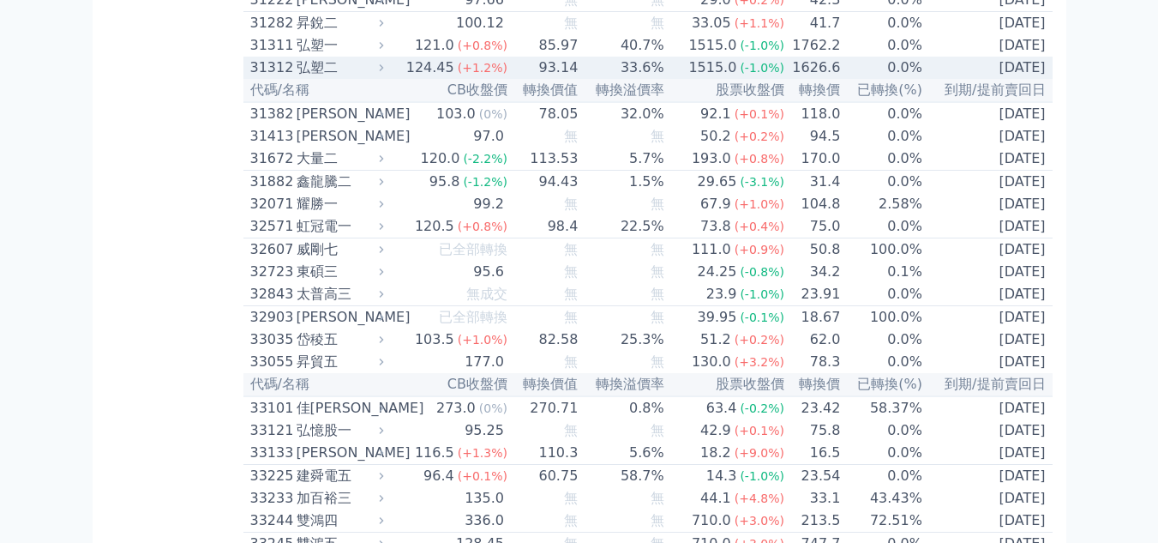
click at [280, 78] on div "31312" at bounding box center [271, 67] width 42 height 21
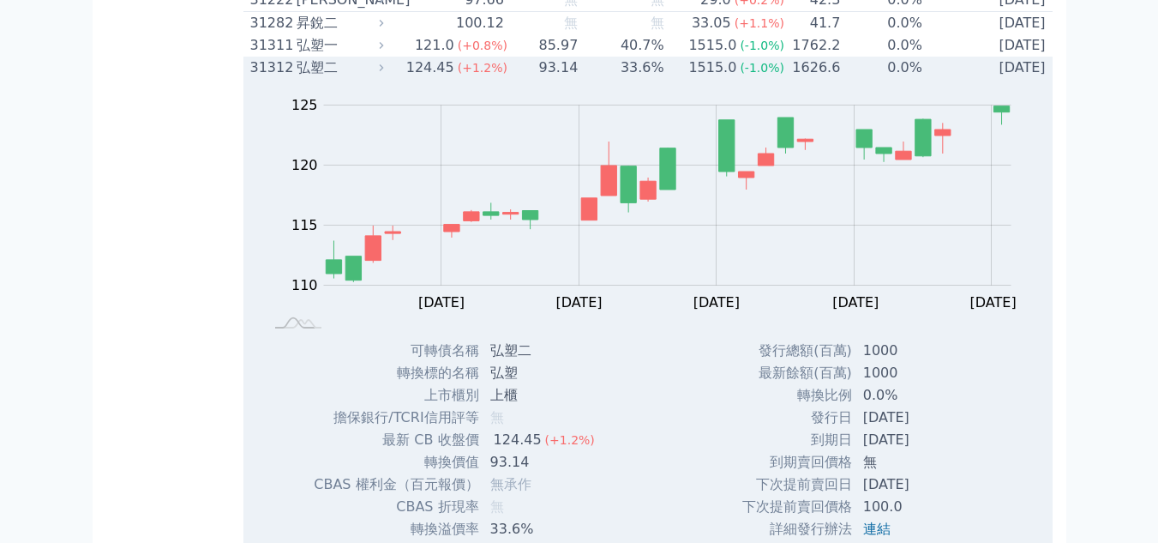
click at [280, 78] on div "31312" at bounding box center [271, 67] width 42 height 21
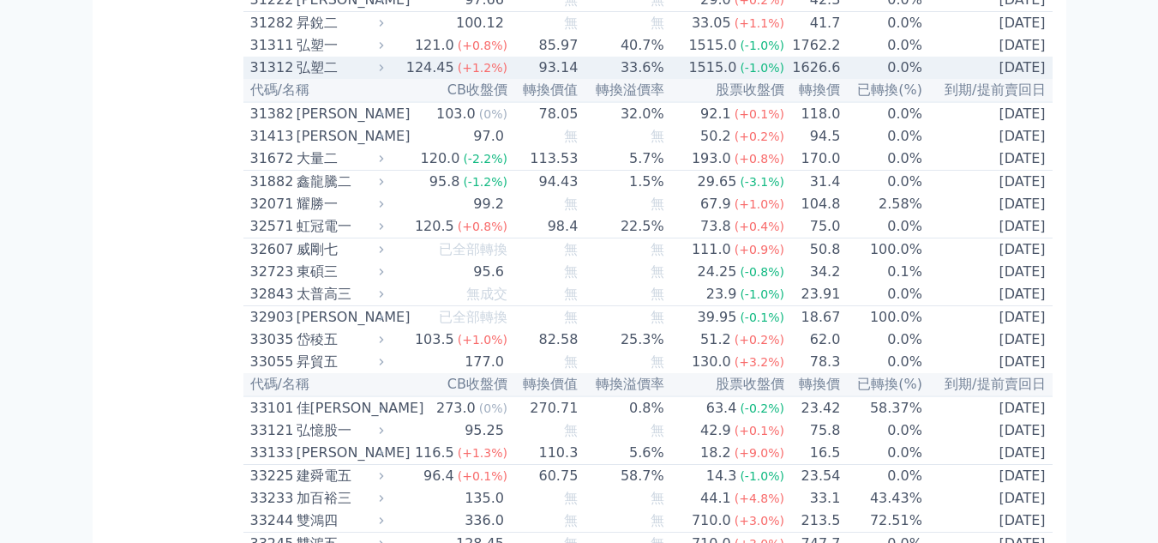
click at [276, 78] on div "31312" at bounding box center [271, 67] width 42 height 21
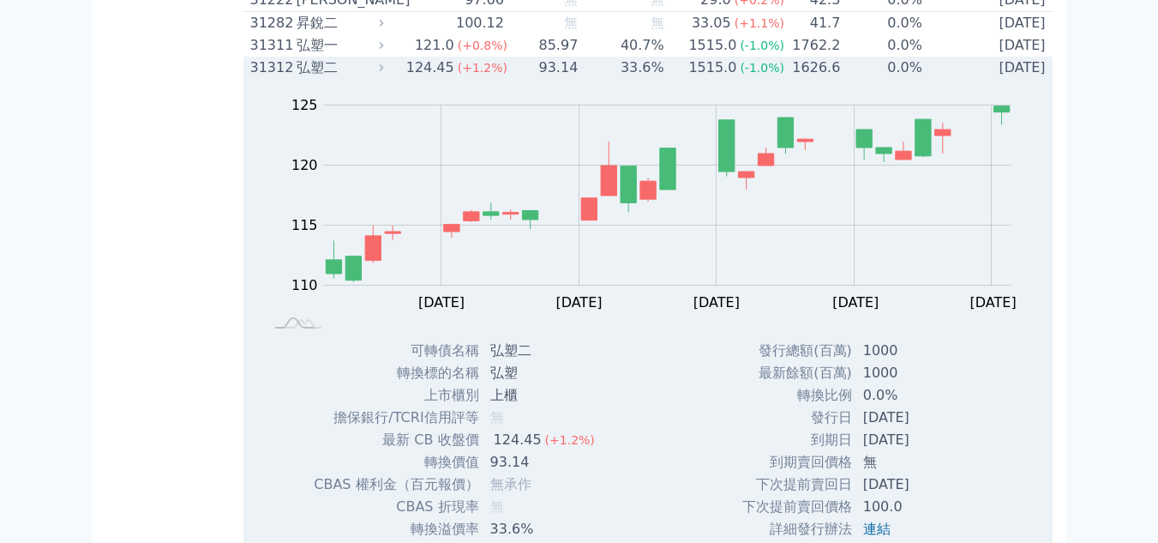
click at [276, 78] on div "31312" at bounding box center [271, 67] width 42 height 21
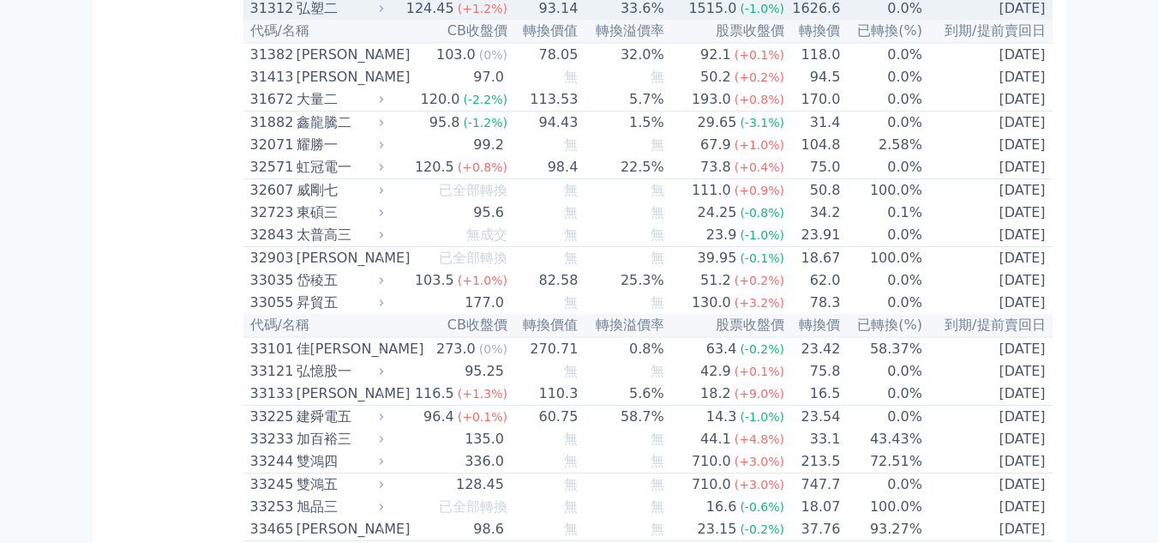
scroll to position [2798, 0]
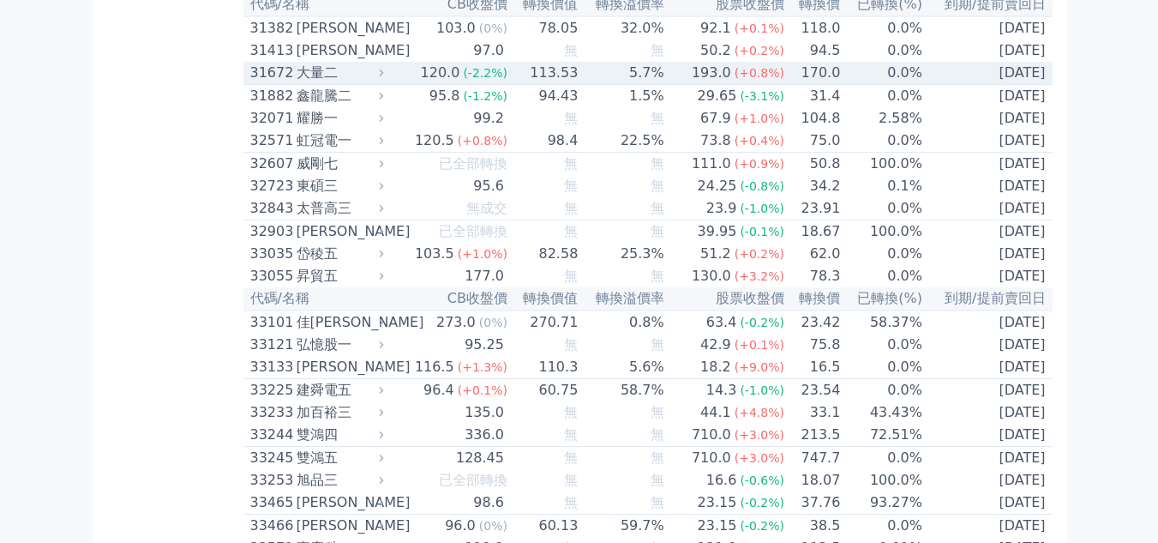
click at [265, 83] on div "31672" at bounding box center [271, 73] width 42 height 21
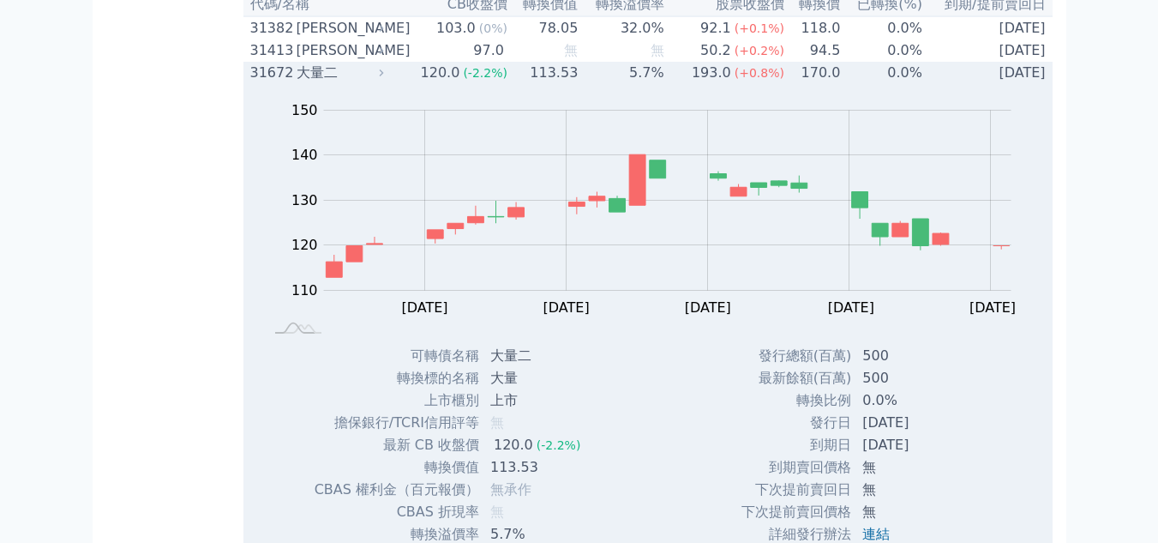
click at [265, 83] on div "31672" at bounding box center [271, 73] width 42 height 21
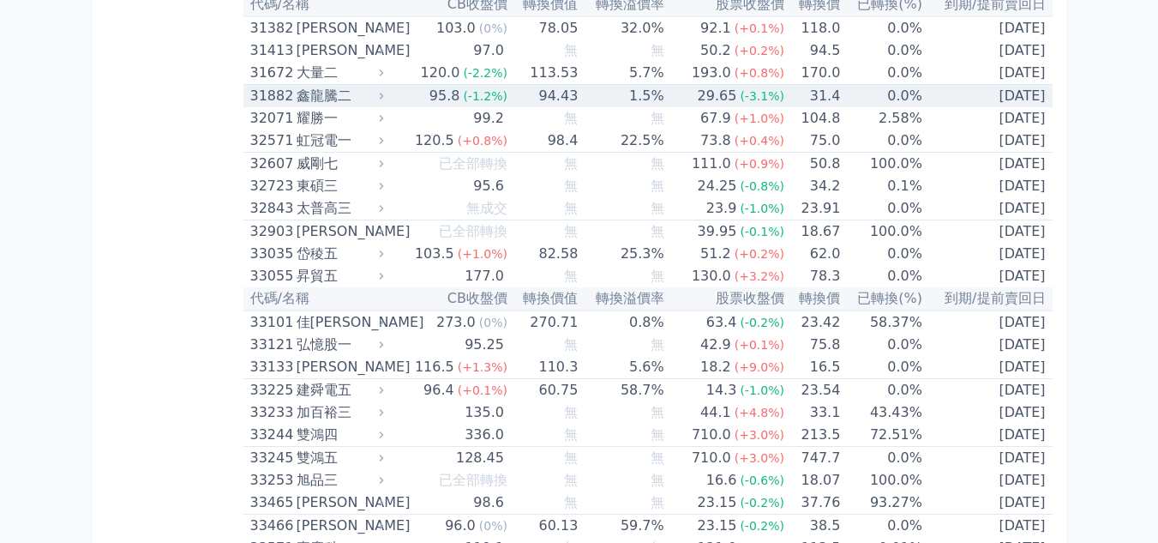
click at [259, 106] on div "31882" at bounding box center [271, 96] width 42 height 21
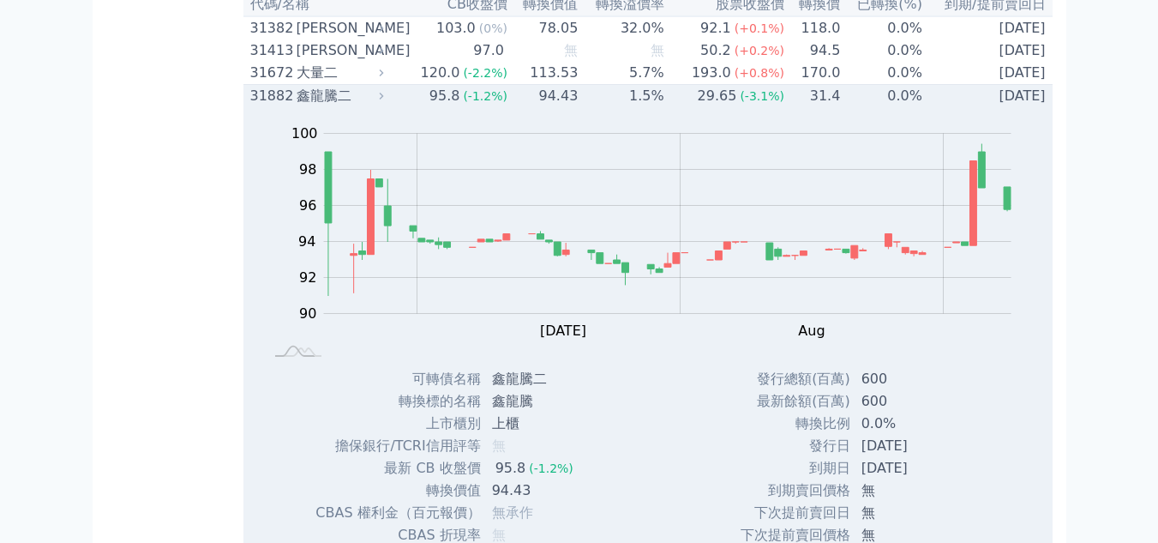
click at [259, 106] on div "31882" at bounding box center [271, 96] width 42 height 21
